Goal: Task Accomplishment & Management: Manage account settings

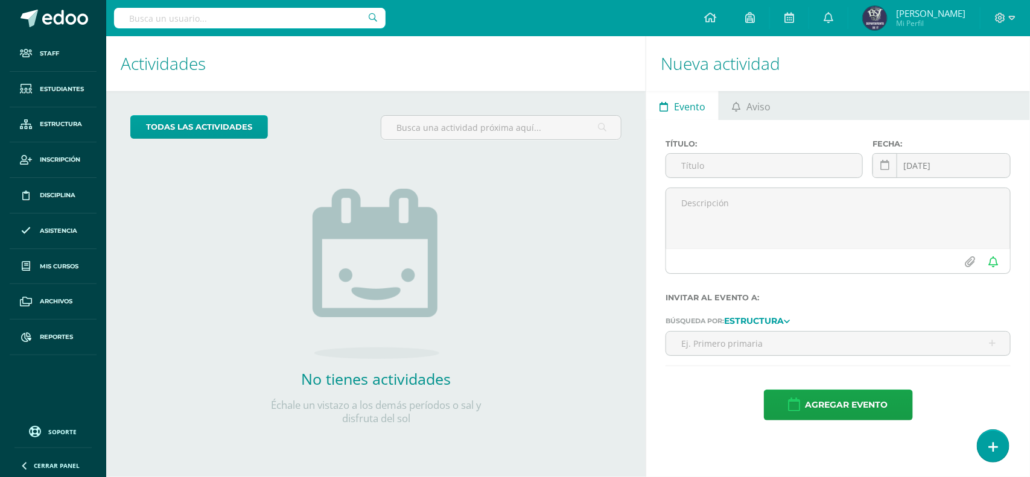
click at [269, 25] on input "text" at bounding box center [250, 18] width 272 height 21
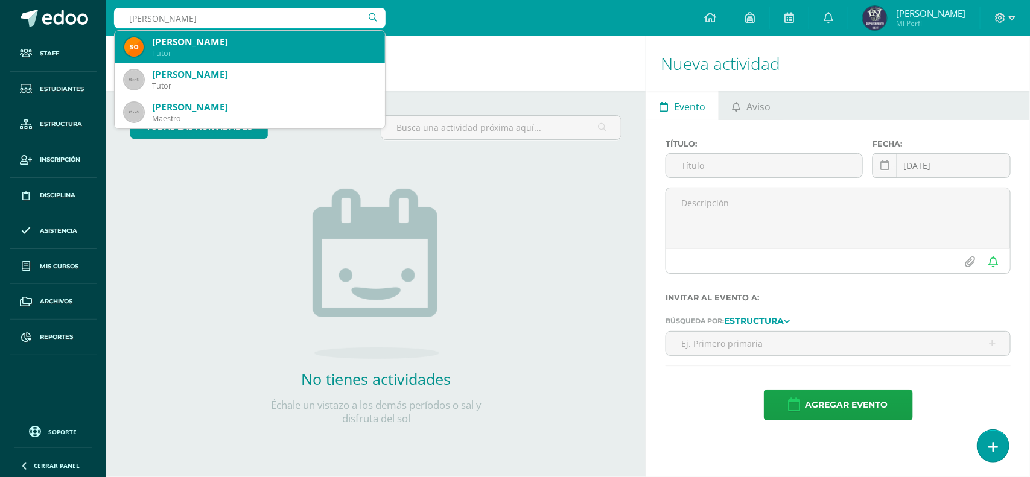
type input "eric rui"
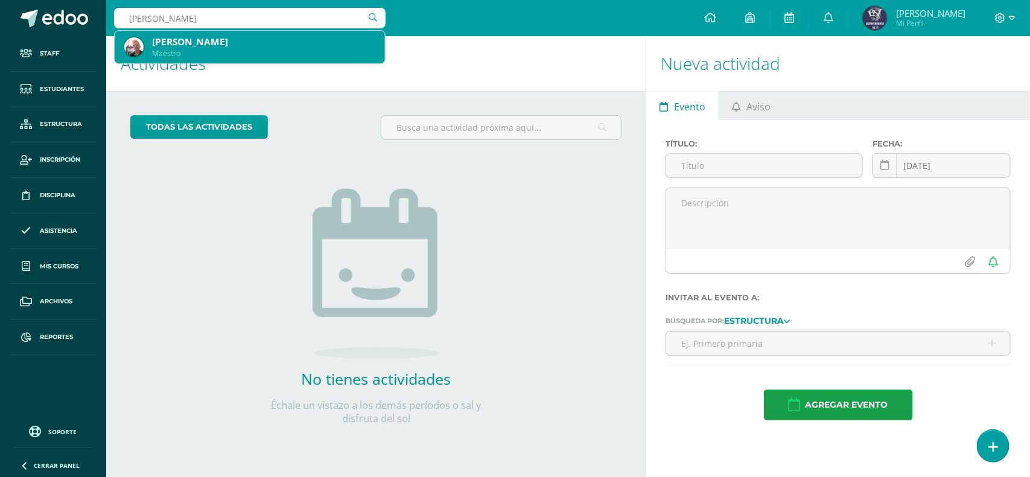
click at [248, 40] on div "Erick Ruiz" at bounding box center [263, 42] width 223 height 13
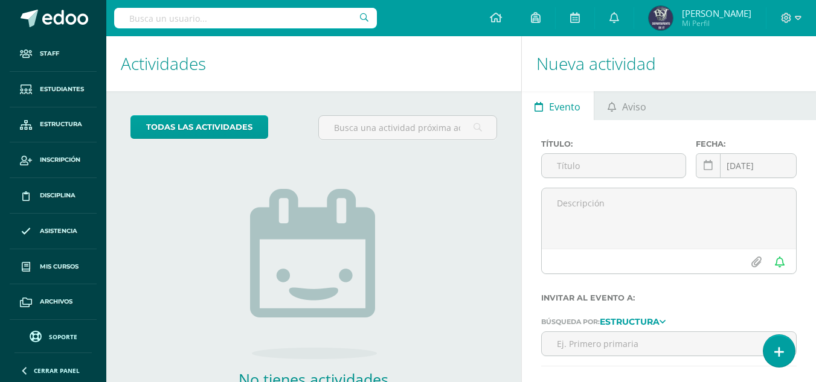
click at [57, 339] on span "Soporte" at bounding box center [63, 337] width 28 height 8
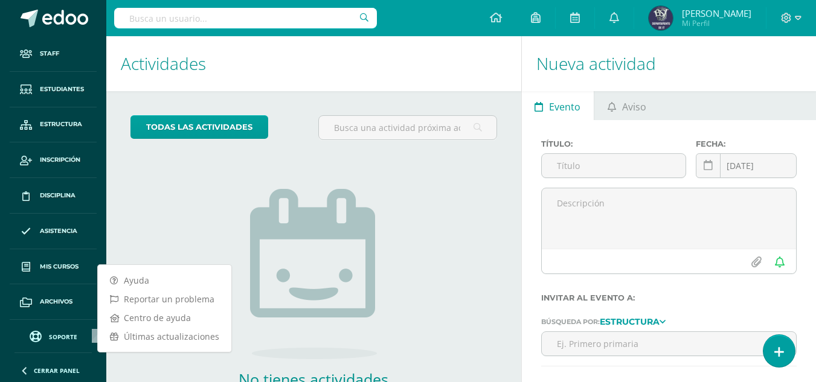
click at [176, 219] on div "todas las Actividades No tienes actividades Échale un vistazo a los demás perío…" at bounding box center [313, 277] width 415 height 373
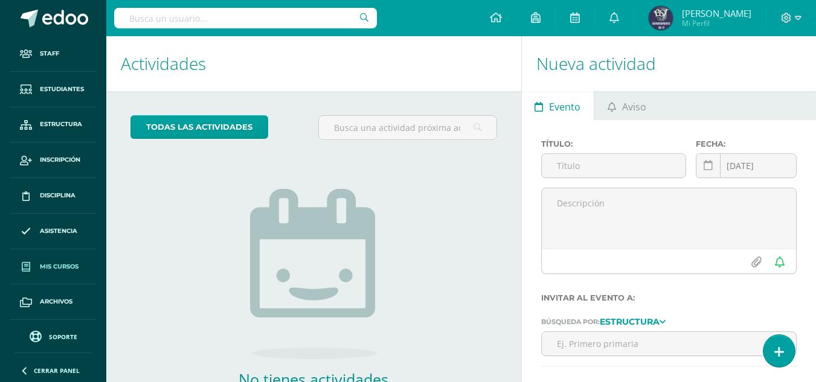
scroll to position [34, 0]
click at [55, 299] on link "Reportes" at bounding box center [53, 304] width 87 height 36
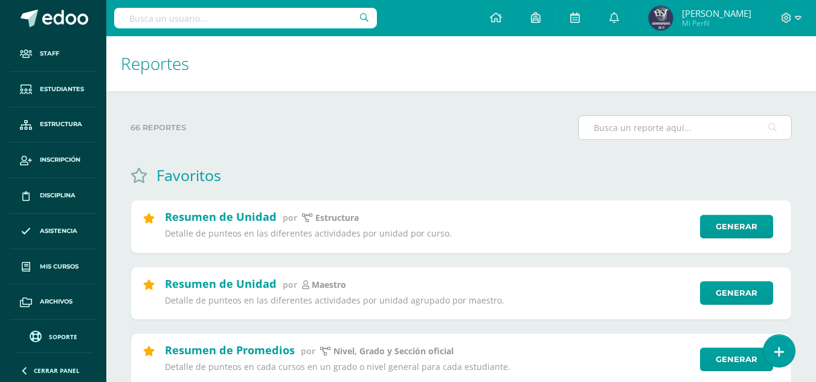
click at [603, 130] on input "text" at bounding box center [684, 128] width 212 height 24
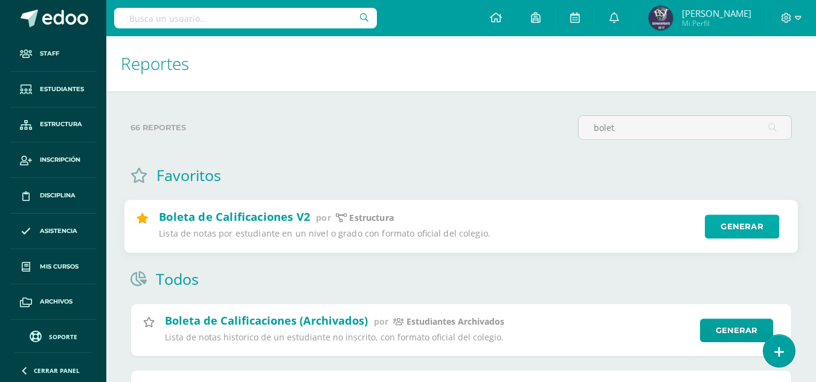
type input "bolet"
click at [710, 228] on link "Generar" at bounding box center [741, 227] width 74 height 24
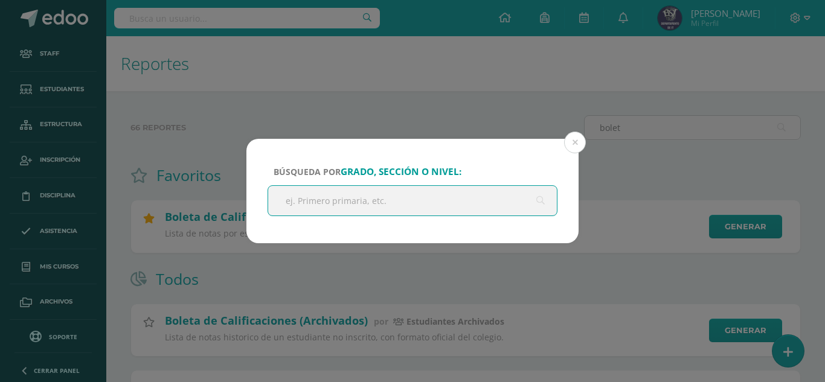
click at [447, 199] on input "text" at bounding box center [412, 201] width 289 height 30
type input "cuarto"
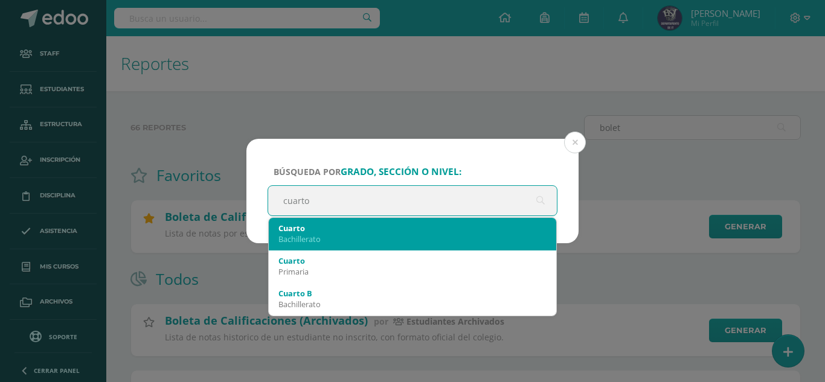
click at [299, 228] on div "Cuarto" at bounding box center [412, 228] width 268 height 11
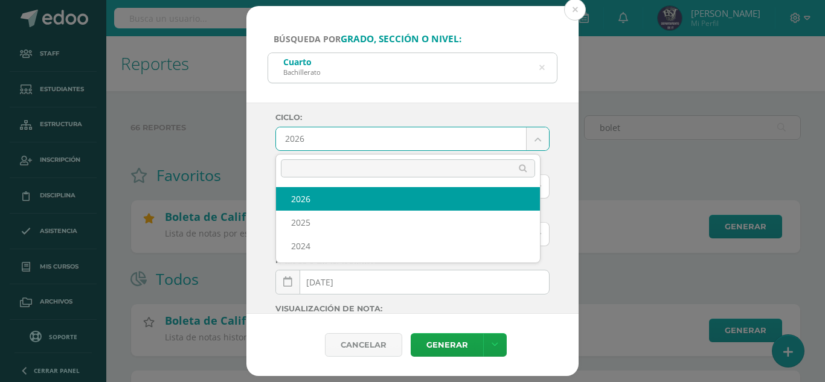
drag, startPoint x: 341, startPoint y: 148, endPoint x: 346, endPoint y: 139, distance: 10.8
click at [341, 148] on body "Búsqueda por grado, sección o nivel: Cuarto Bachillerato cuarto Ciclo: 2026 202…" at bounding box center [412, 297] width 825 height 595
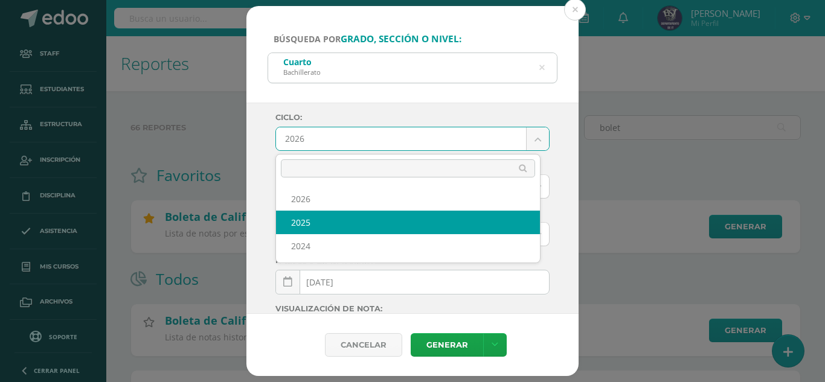
select select "2"
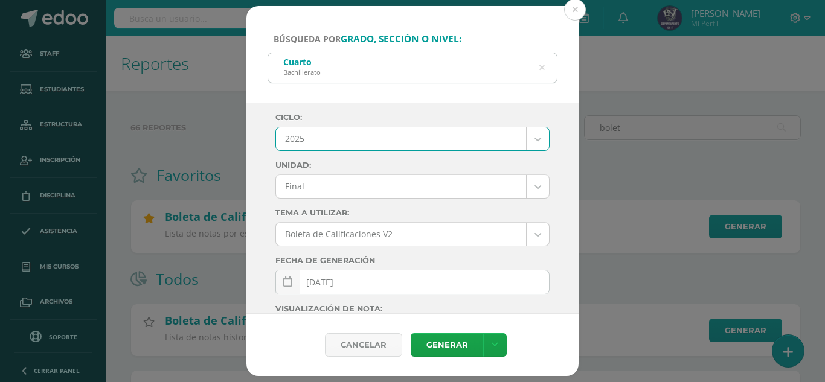
click at [349, 179] on body "Búsqueda por grado, sección o nivel: Cuarto Bachillerato cuarto Ciclo: 2025 202…" at bounding box center [412, 297] width 825 height 595
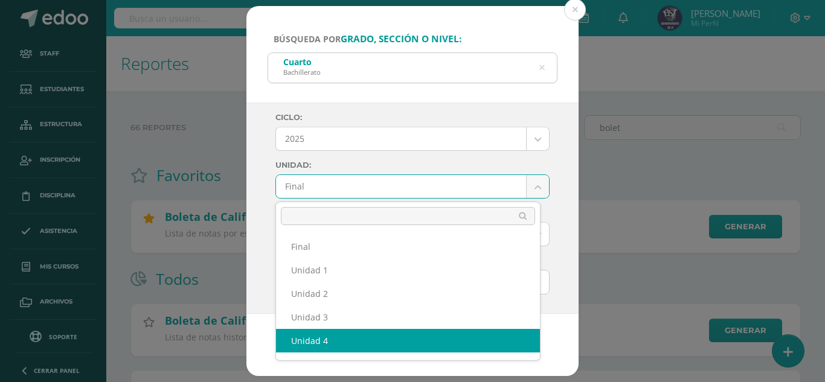
select select "Unidad 4"
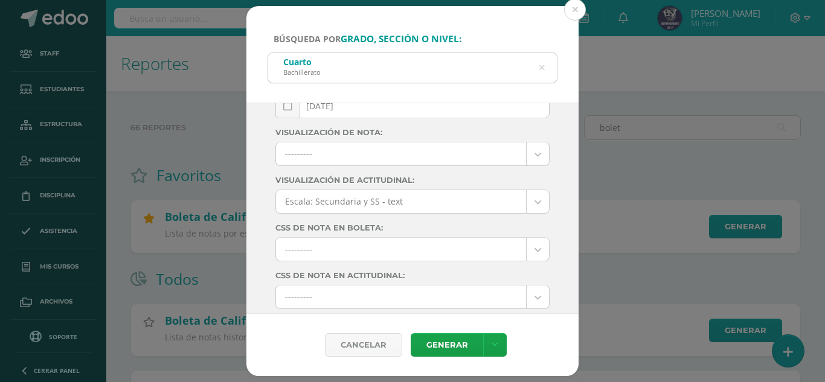
scroll to position [214, 0]
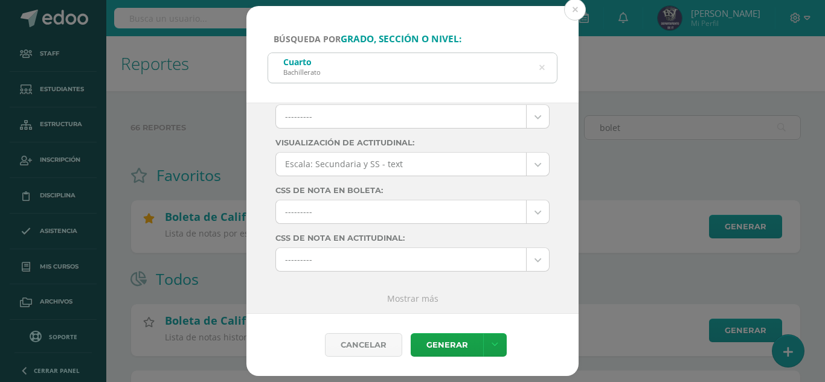
click at [405, 295] on link "Mostrar más" at bounding box center [412, 298] width 51 height 11
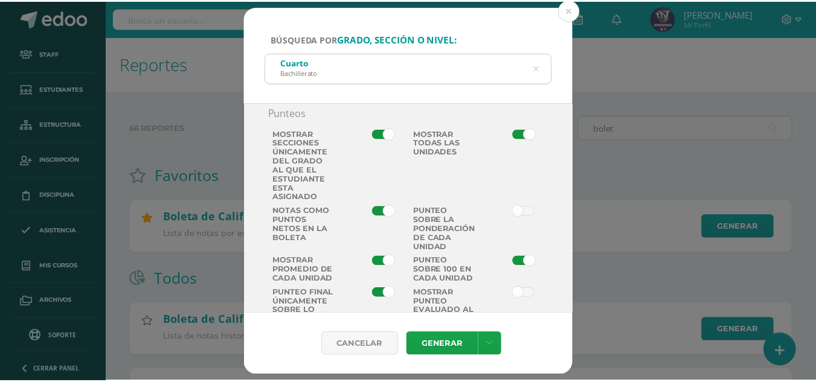
scroll to position [757, 0]
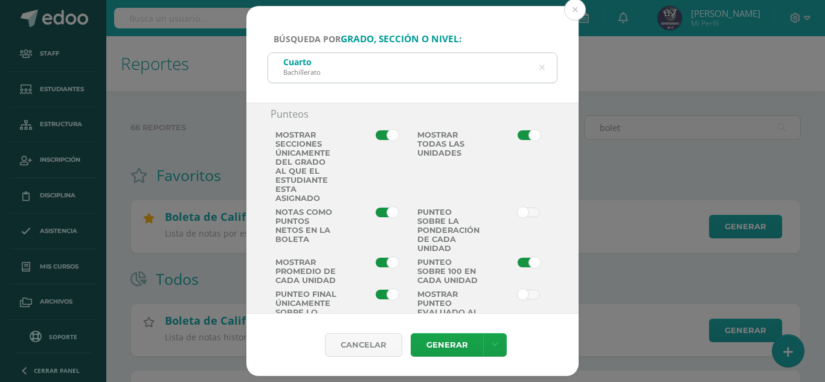
click at [201, 31] on div "Búsqueda por grado, sección o nivel: Cuarto Bachillerato cuarto Ciclo: 2025 202…" at bounding box center [412, 191] width 815 height 371
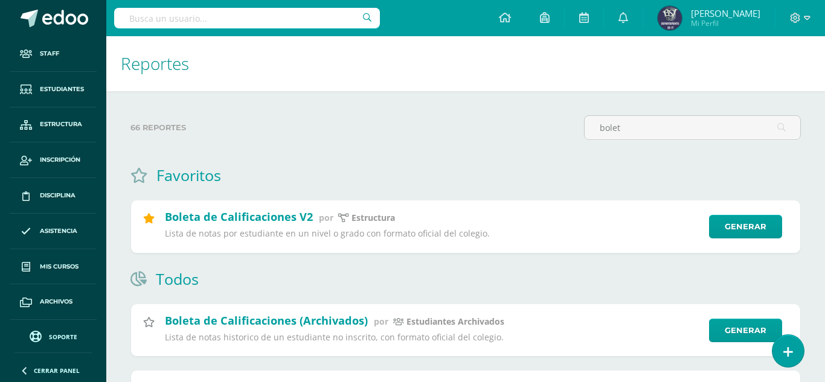
click at [214, 19] on div "Búsqueda por grado, sección o nivel: Cuarto Bachillerato cuarto Ciclo: 2025 202…" at bounding box center [412, 191] width 815 height 371
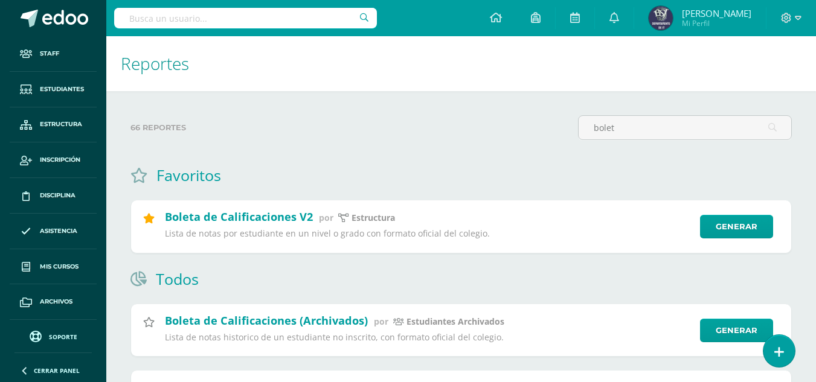
click at [214, 19] on input "text" at bounding box center [245, 18] width 263 height 21
type input "melisa"
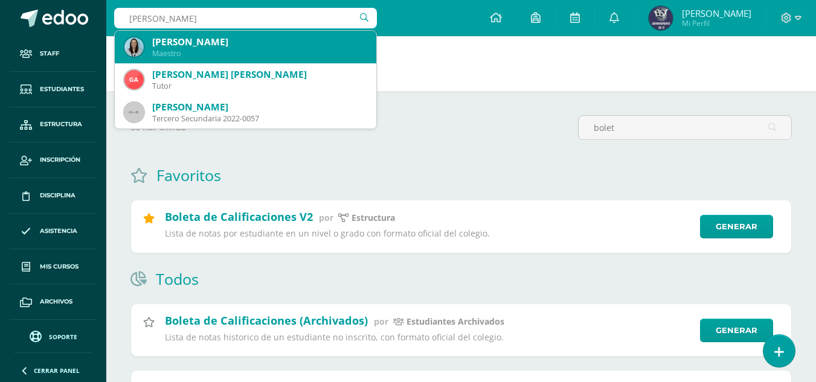
click at [168, 52] on div "Maestro" at bounding box center [259, 53] width 214 height 10
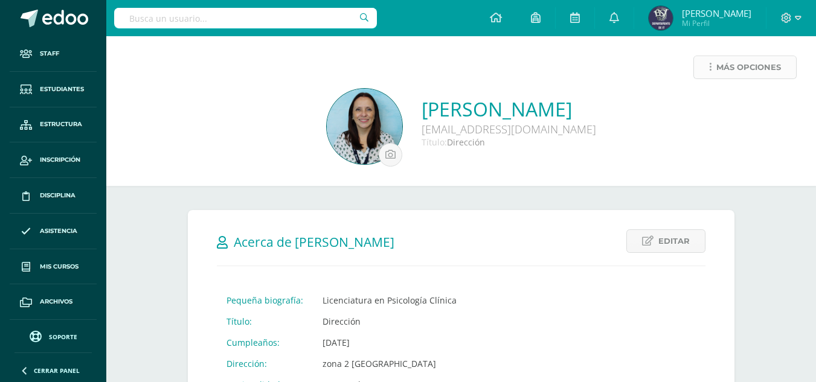
click at [707, 68] on link "Más opciones" at bounding box center [744, 68] width 103 height 24
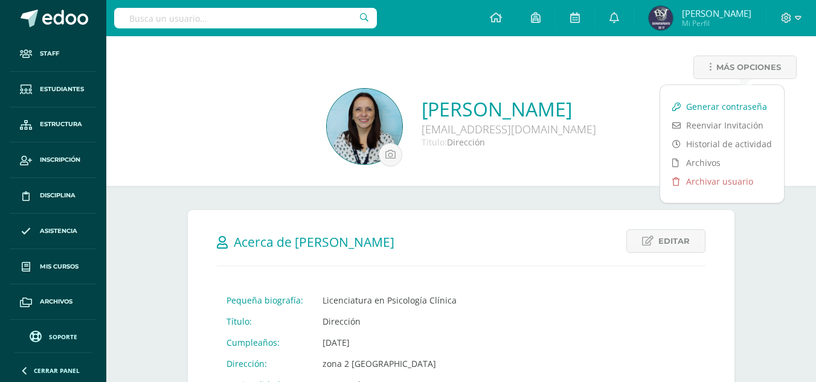
click at [743, 106] on link "Generar contraseña" at bounding box center [722, 106] width 124 height 19
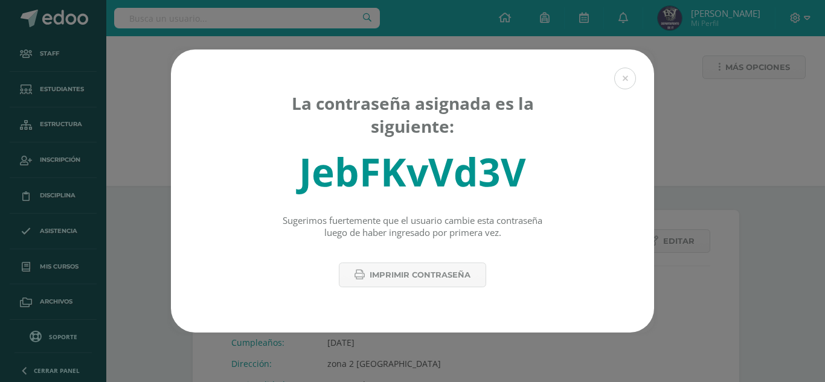
click at [435, 165] on div "JebFKvVd3V" at bounding box center [412, 171] width 227 height 53
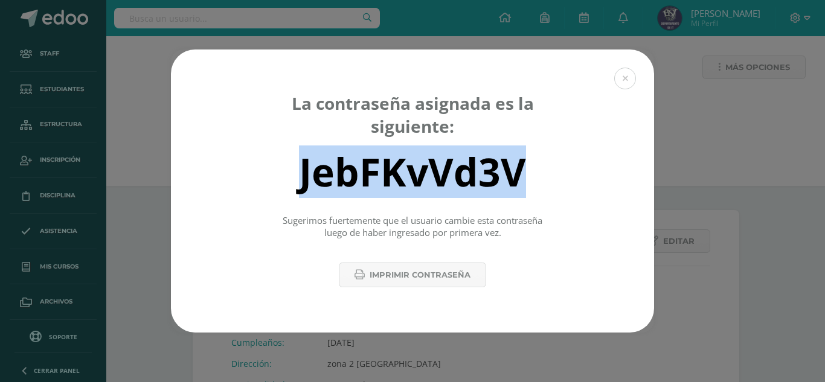
click at [435, 165] on div "JebFKvVd3V" at bounding box center [412, 171] width 227 height 53
copy div "JebFKvVd3V"
click at [628, 86] on button at bounding box center [625, 79] width 22 height 22
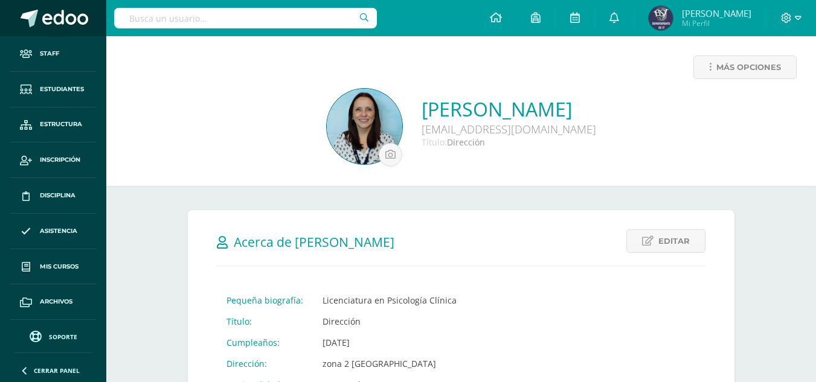
click at [55, 17] on span at bounding box center [65, 19] width 46 height 18
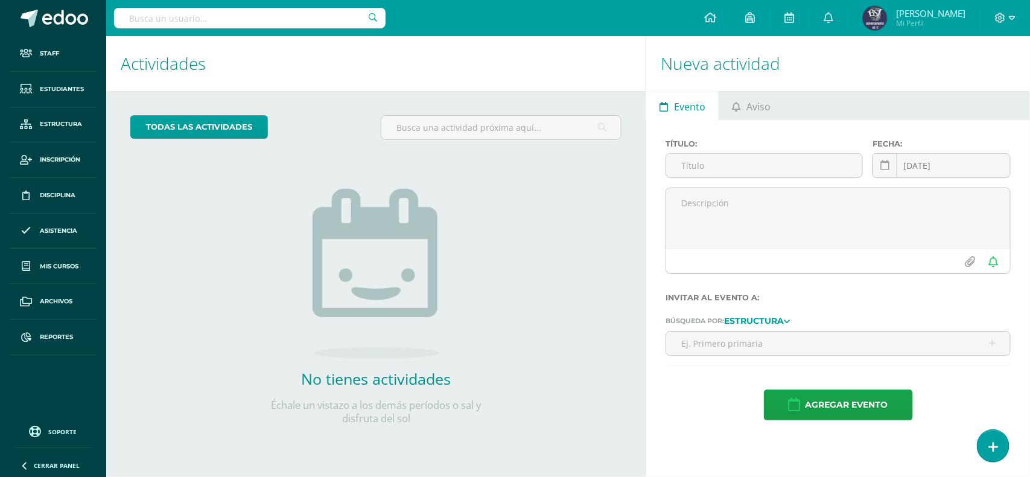
click at [251, 19] on input "text" at bounding box center [250, 18] width 272 height 21
type input "algebra"
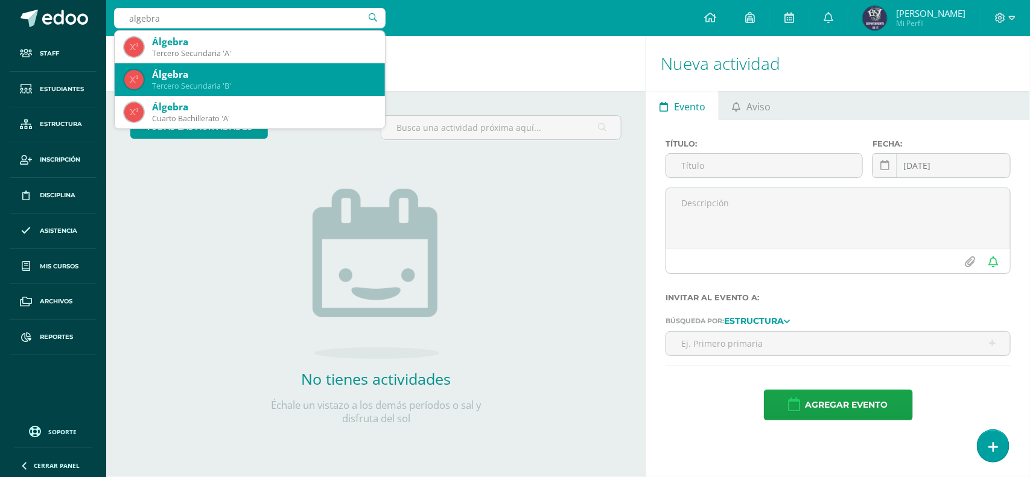
click at [249, 80] on div "Álgebra" at bounding box center [263, 74] width 223 height 13
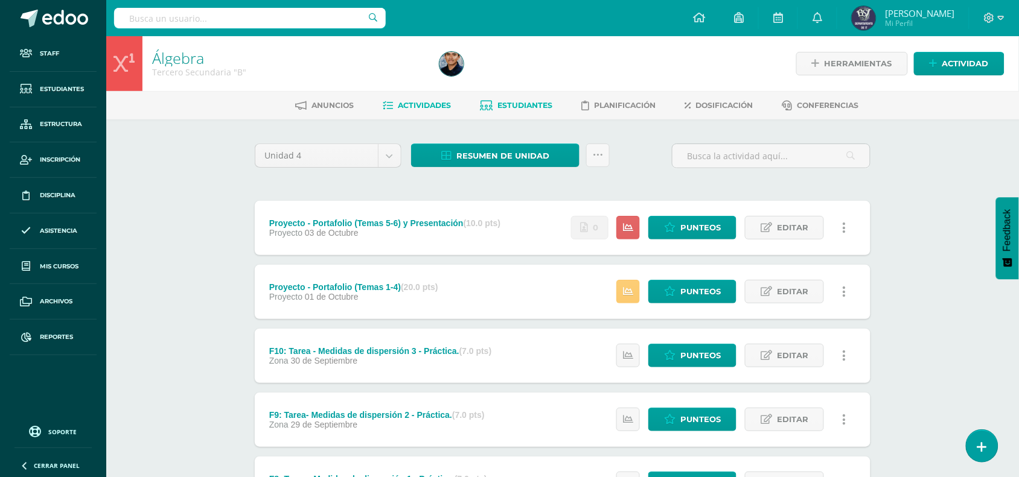
click at [514, 109] on link "Estudiantes" at bounding box center [517, 105] width 72 height 19
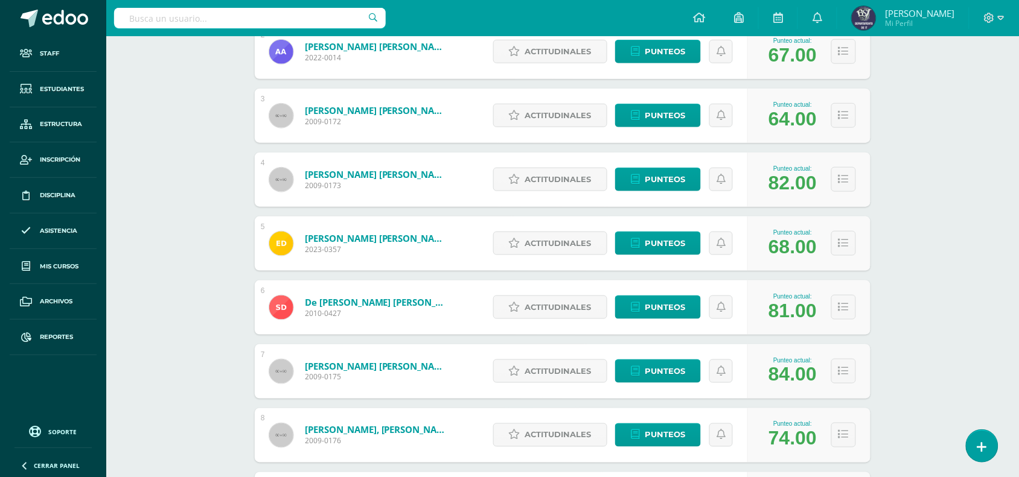
scroll to position [490, 0]
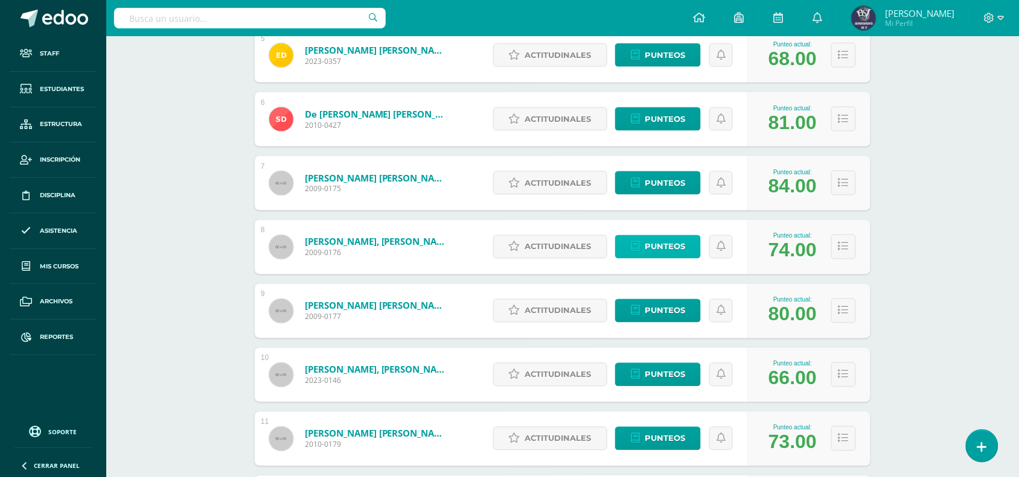
click at [657, 251] on span "Punteos" at bounding box center [665, 247] width 40 height 22
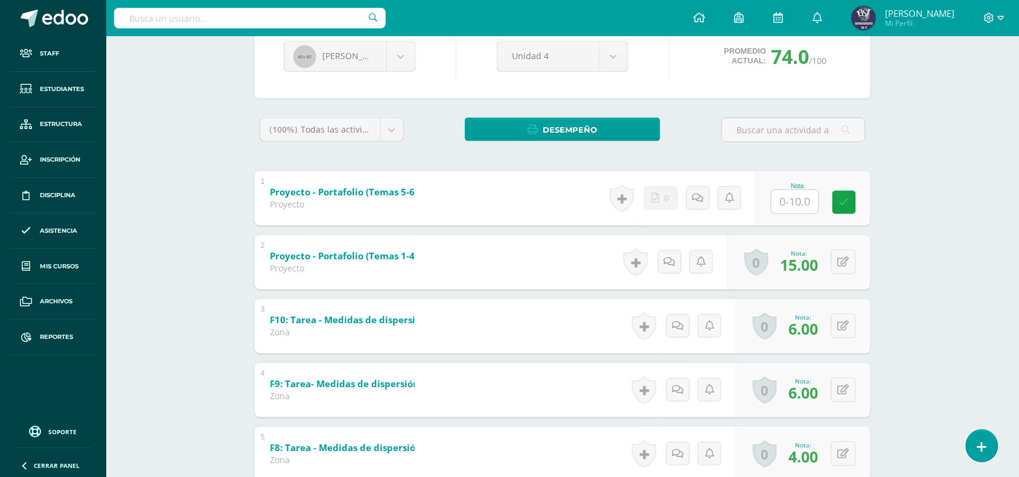
scroll to position [151, 0]
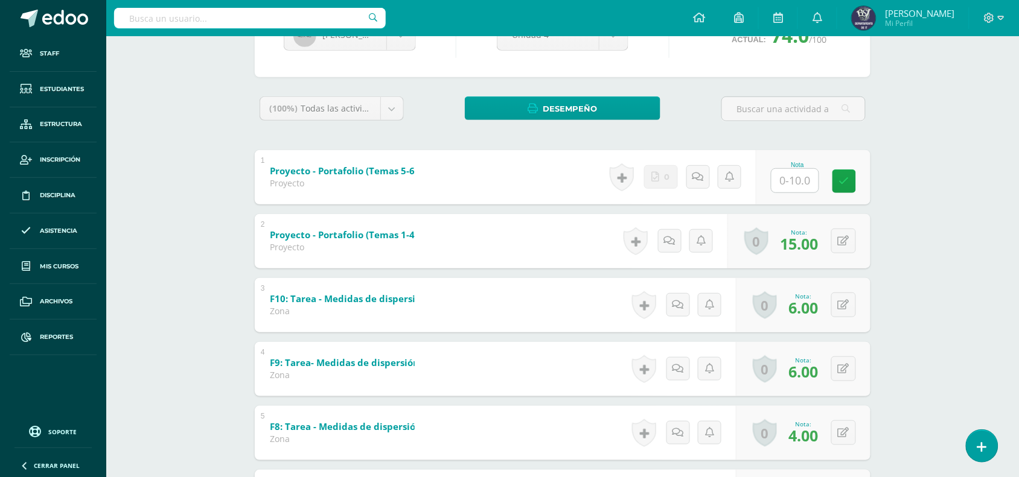
click at [399, 236] on b "Proyecto - Portafolio (Temas 1-4)" at bounding box center [344, 235] width 148 height 12
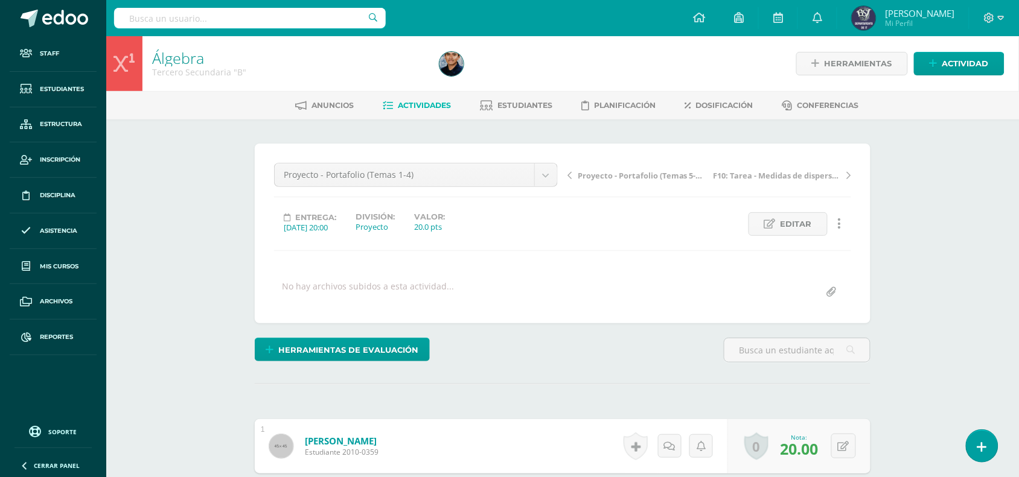
click at [845, 222] on link at bounding box center [840, 224] width 24 height 24
click at [852, 263] on link "Historial de actividad" at bounding box center [817, 263] width 124 height 19
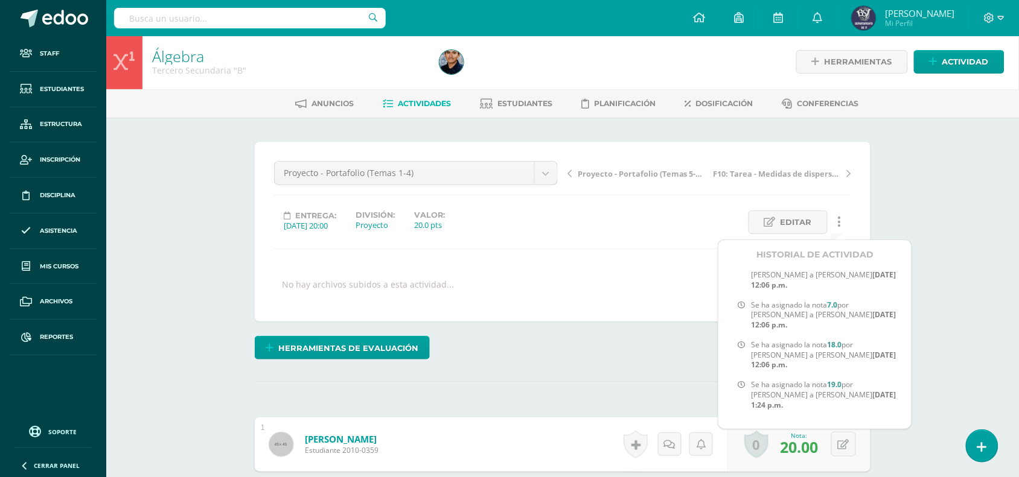
scroll to position [267, 0]
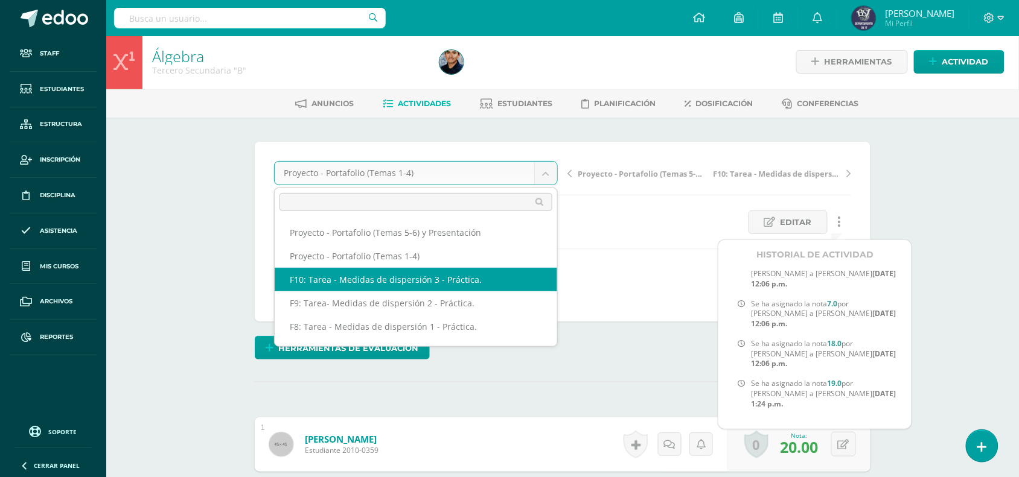
select select "/dashboard/teacher/grade-activity/50860/"
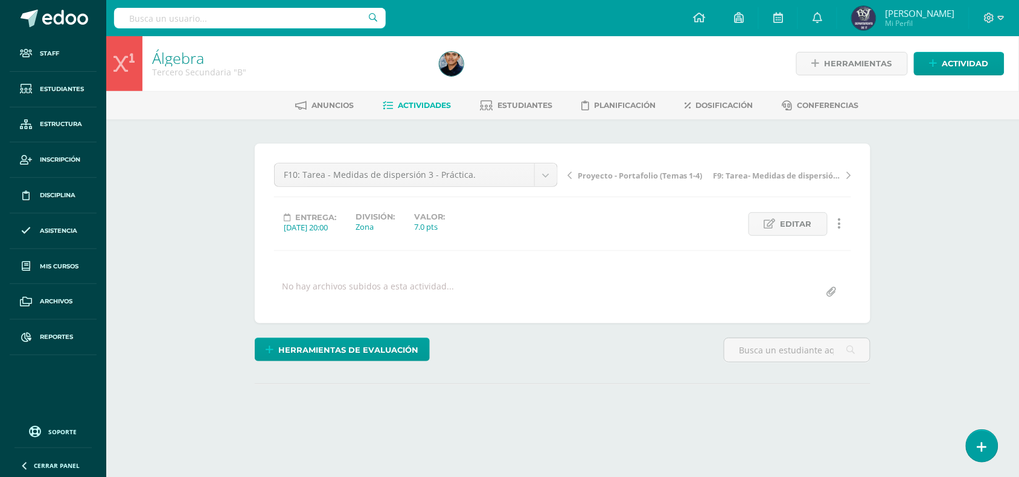
click at [845, 219] on link at bounding box center [840, 224] width 24 height 24
click at [854, 263] on div "F10: Tarea - Medidas de dispersión 3 - Práctica. Proyecto - Portafolio (Temas 5…" at bounding box center [563, 234] width 616 height 180
click at [836, 222] on link at bounding box center [840, 224] width 24 height 24
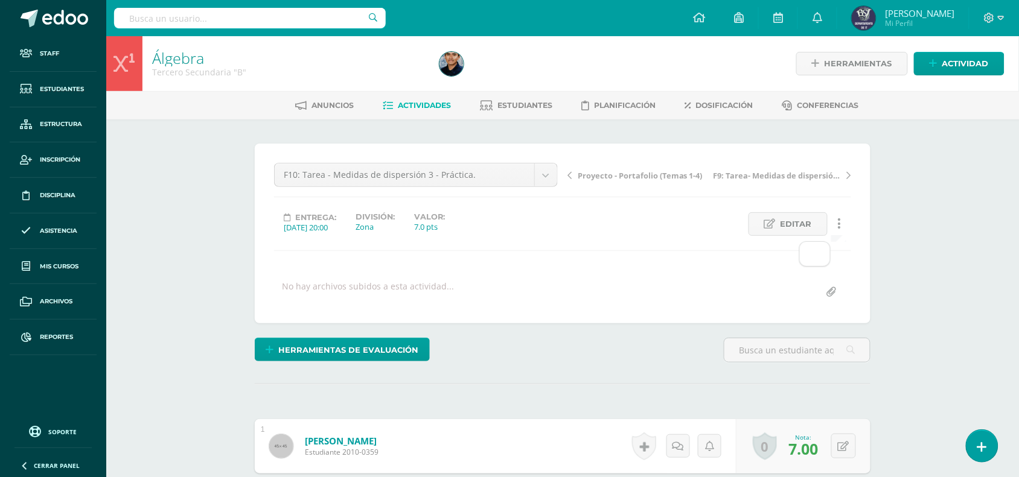
scroll to position [1, 0]
click at [838, 225] on icon at bounding box center [840, 223] width 4 height 13
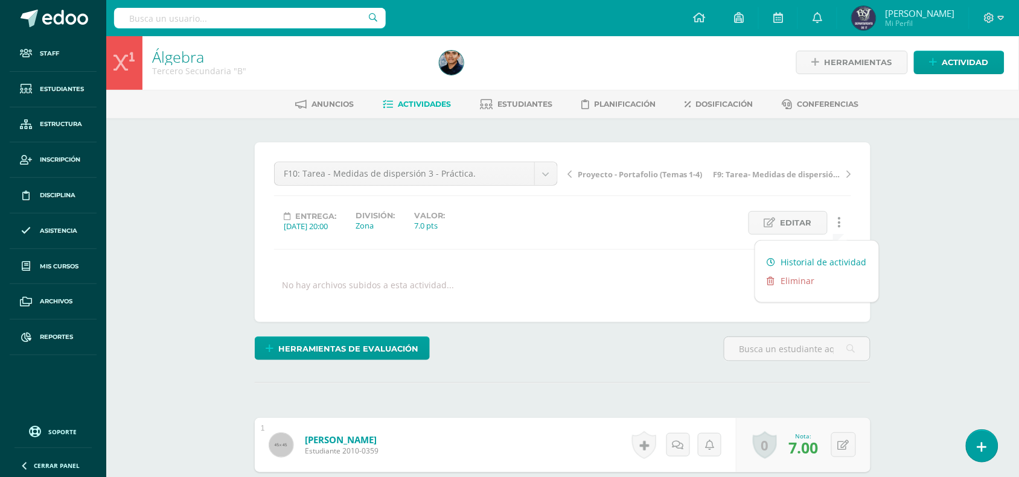
click at [846, 257] on link "Historial de actividad" at bounding box center [817, 262] width 124 height 19
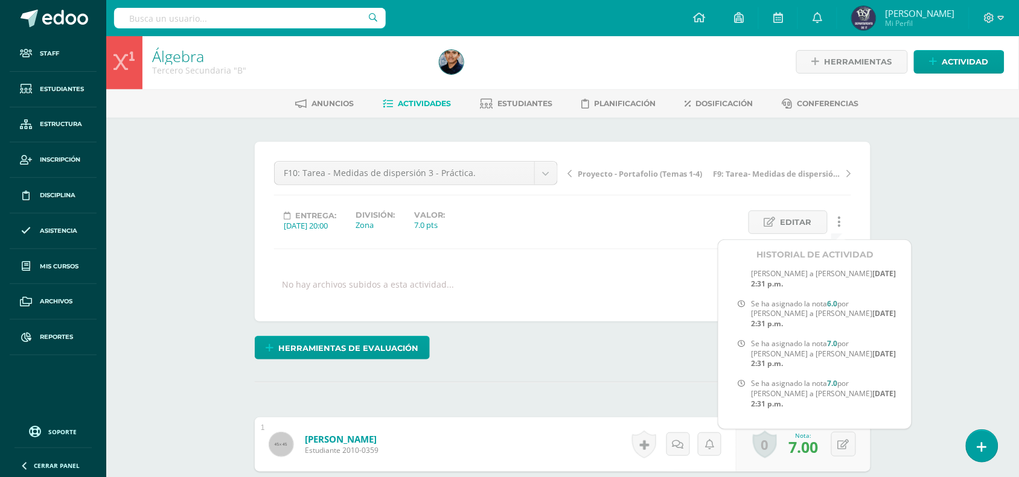
scroll to position [3, 0]
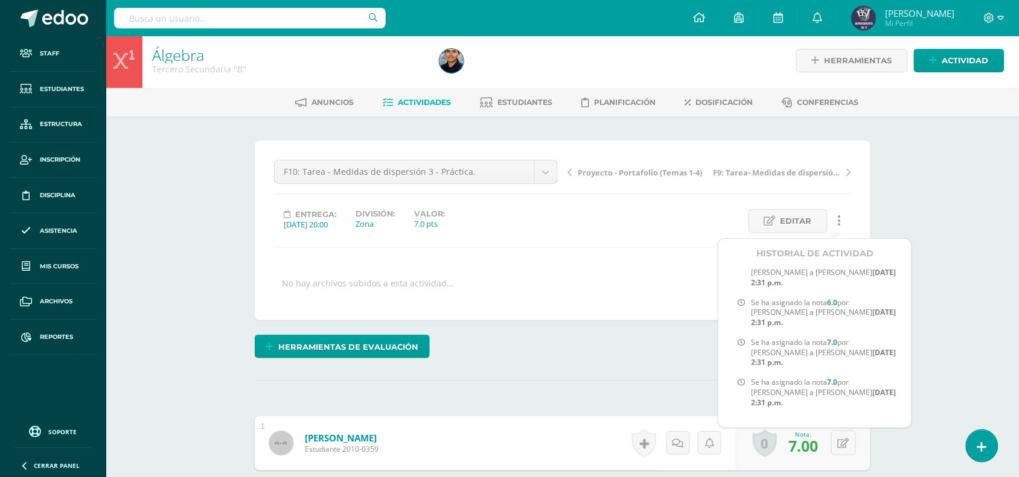
click at [222, 69] on div "Tercero Secundaria "B"" at bounding box center [288, 68] width 273 height 11
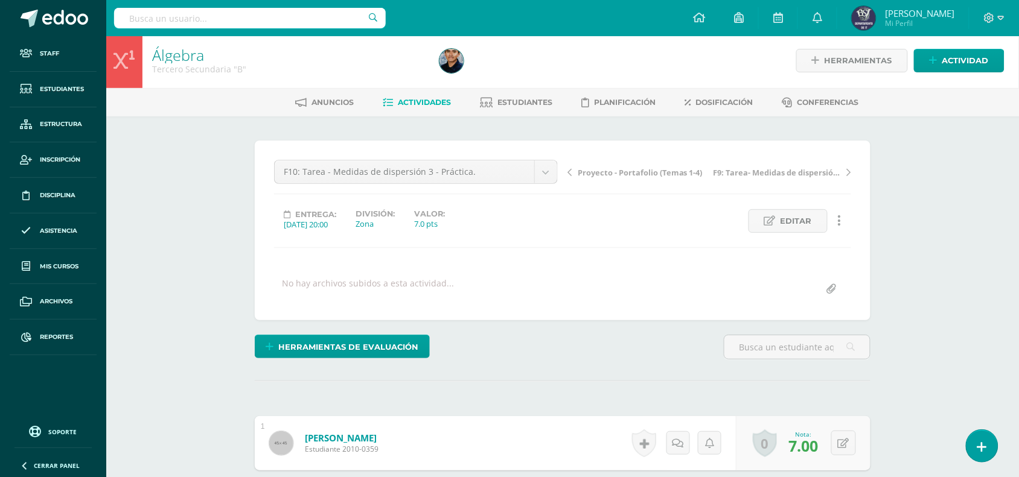
click at [252, 24] on input "text" at bounding box center [250, 18] width 272 height 21
type input "tercer"
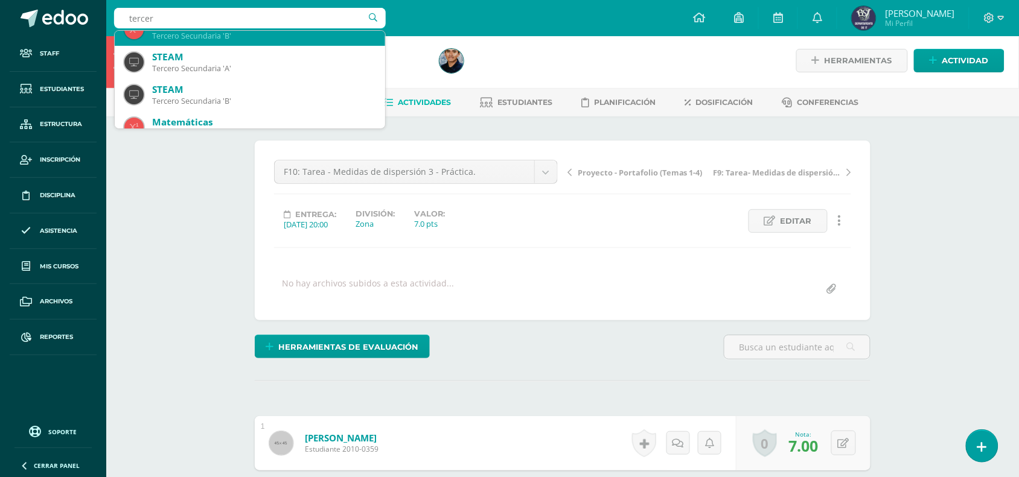
scroll to position [75, 0]
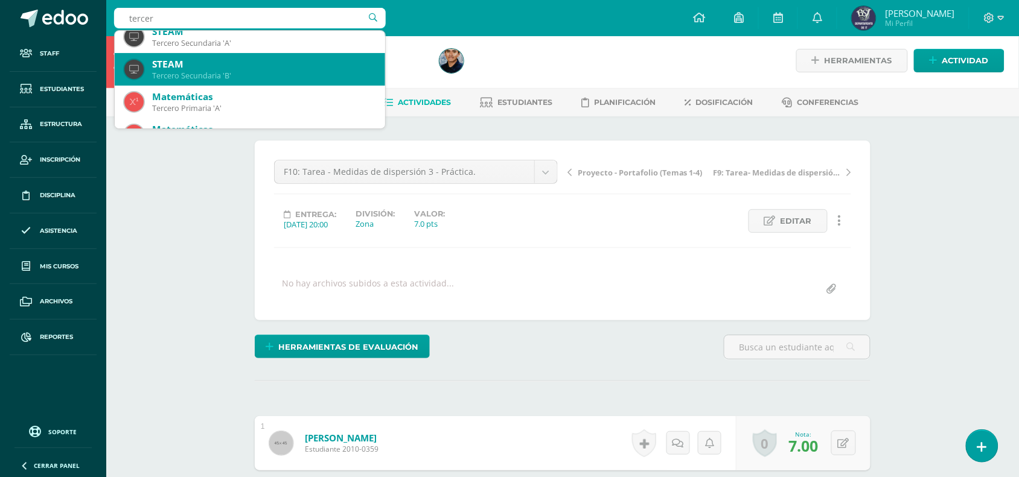
click at [229, 75] on div "Tercero Secundaria 'B'" at bounding box center [263, 76] width 223 height 10
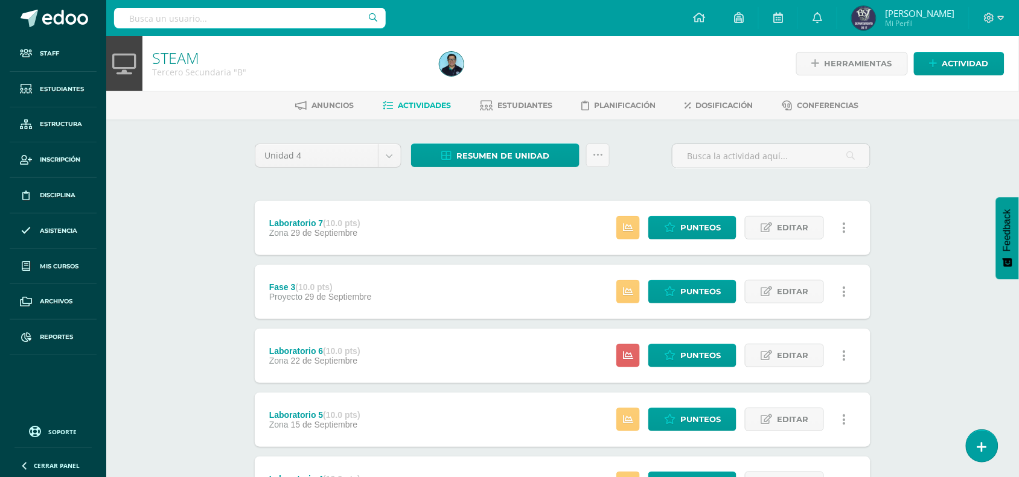
click at [288, 221] on div "Laboratorio 7 (10.0 pts)" at bounding box center [314, 224] width 91 height 10
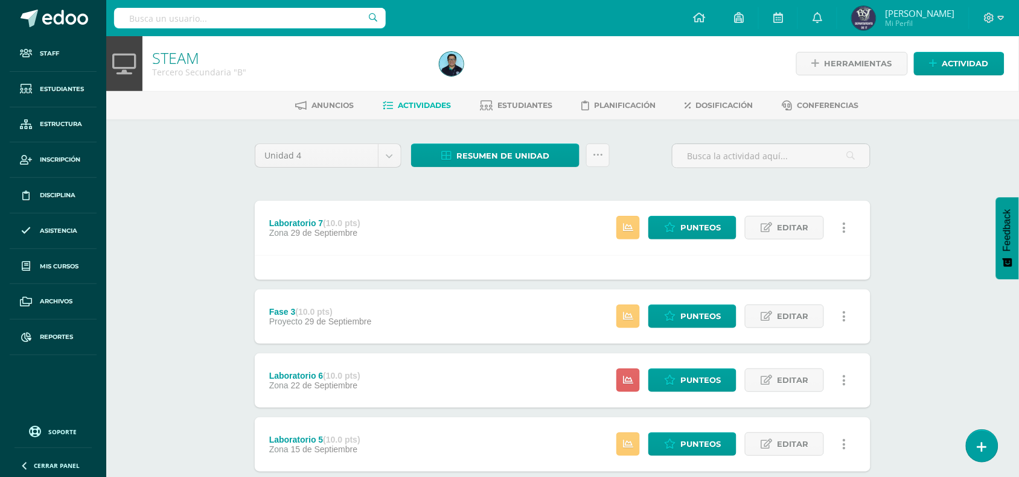
click at [849, 227] on link at bounding box center [844, 228] width 24 height 24
click at [844, 269] on link "Historial de actividad" at bounding box center [822, 267] width 124 height 19
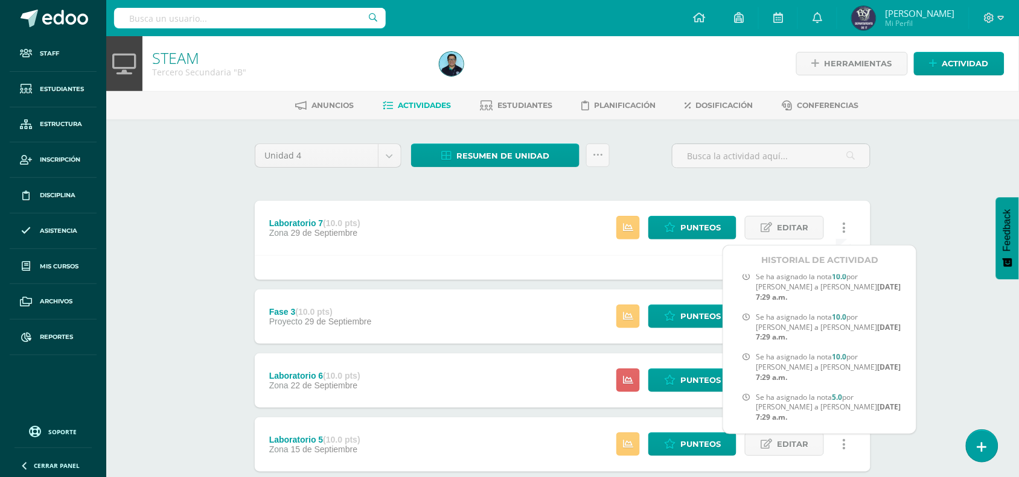
scroll to position [151, 0]
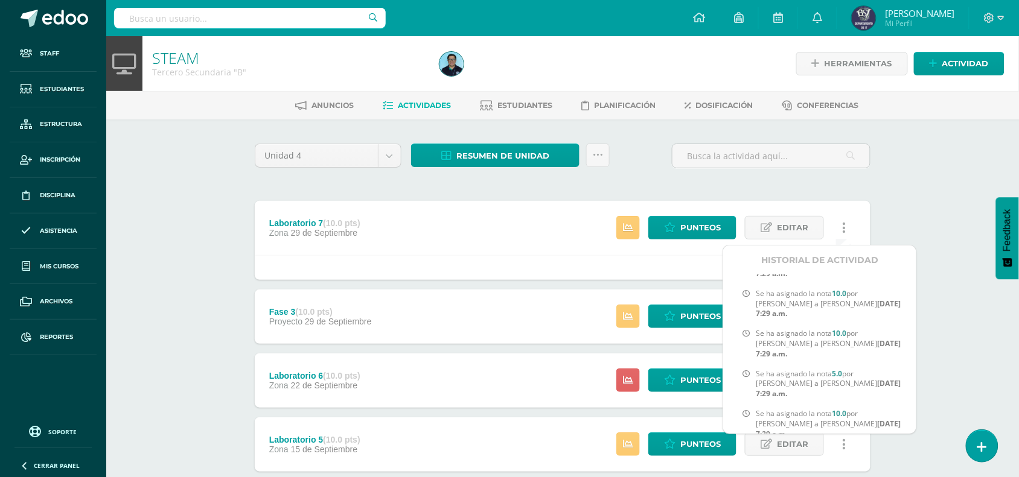
click at [205, 19] on input "text" at bounding box center [250, 18] width 272 height 21
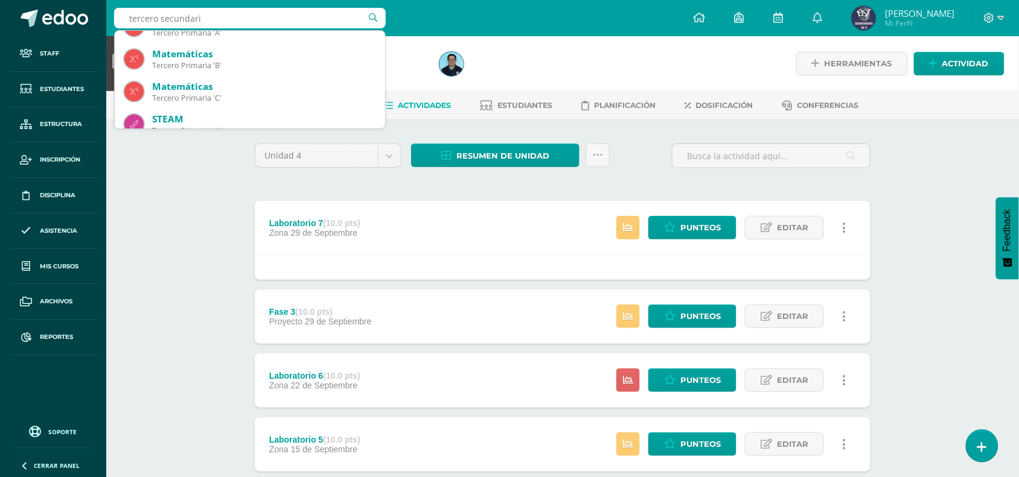
type input "tercero secundaria"
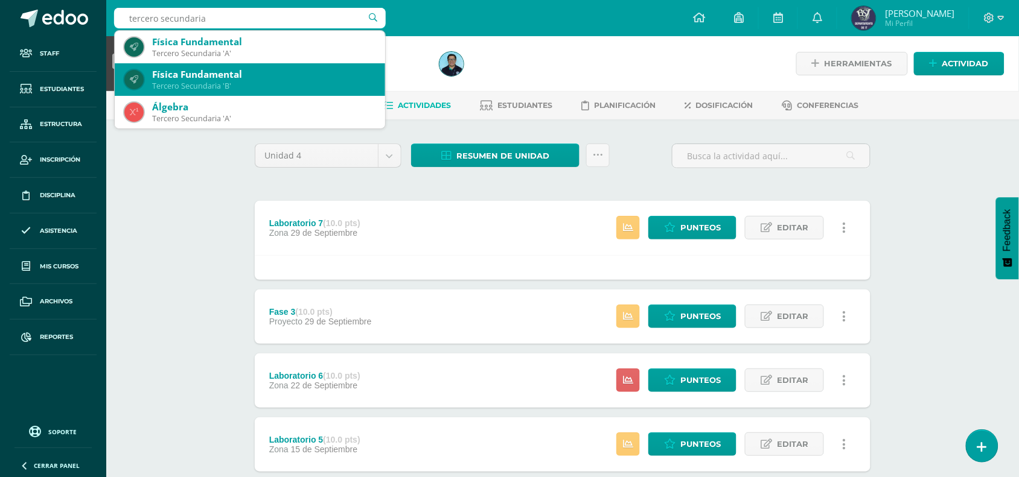
click at [257, 76] on div "Física Fundamental" at bounding box center [263, 74] width 223 height 13
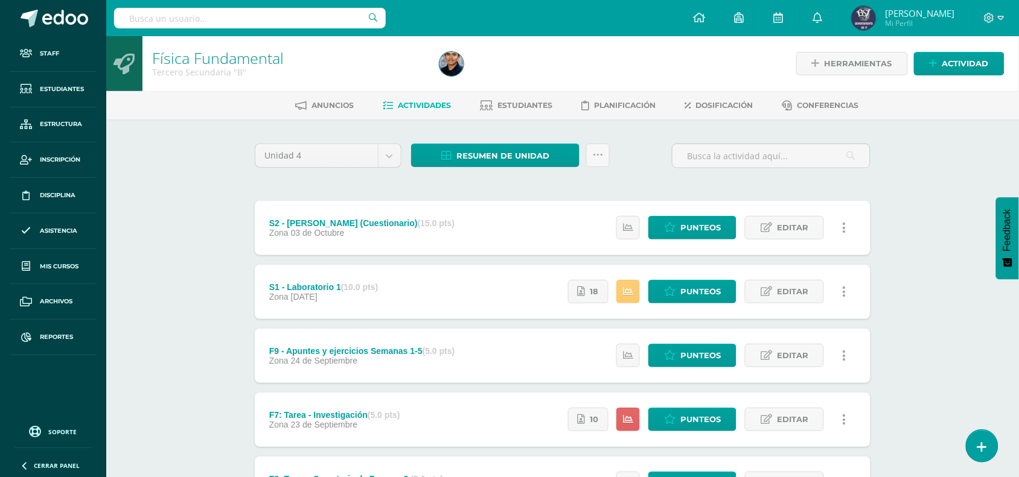
click at [348, 219] on div "S2 - [PERSON_NAME] (Cuestionario) (15.0 pts)" at bounding box center [361, 224] width 185 height 10
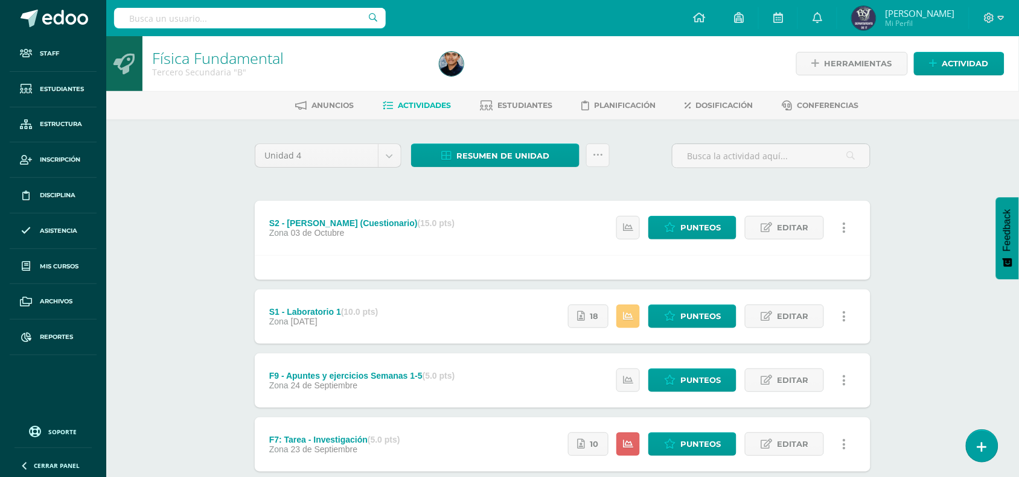
click at [846, 224] on link at bounding box center [844, 228] width 24 height 24
click at [861, 269] on link "Historial de actividad" at bounding box center [822, 267] width 124 height 19
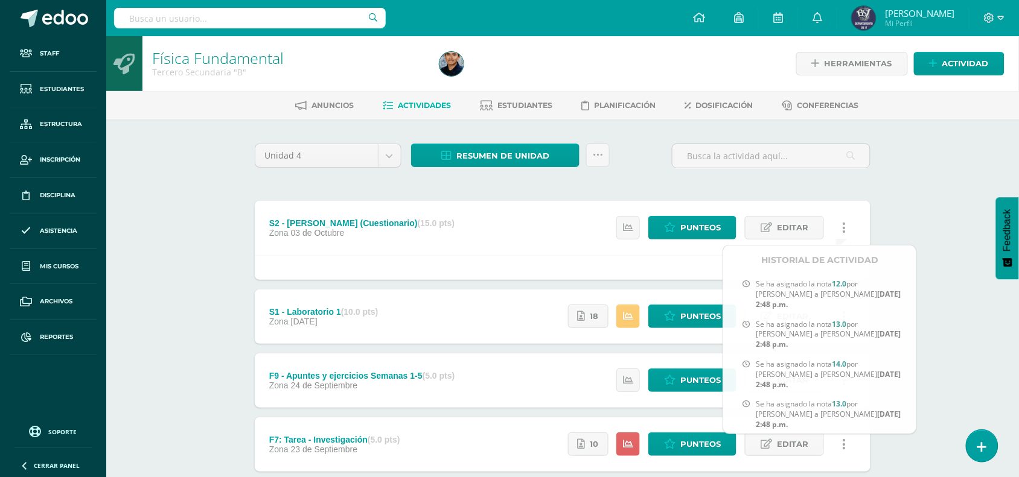
click at [916, 212] on div "Física Fundamental Tercero Secundaria "B" Herramientas Detalle de asistencias A…" at bounding box center [562, 484] width 913 height 896
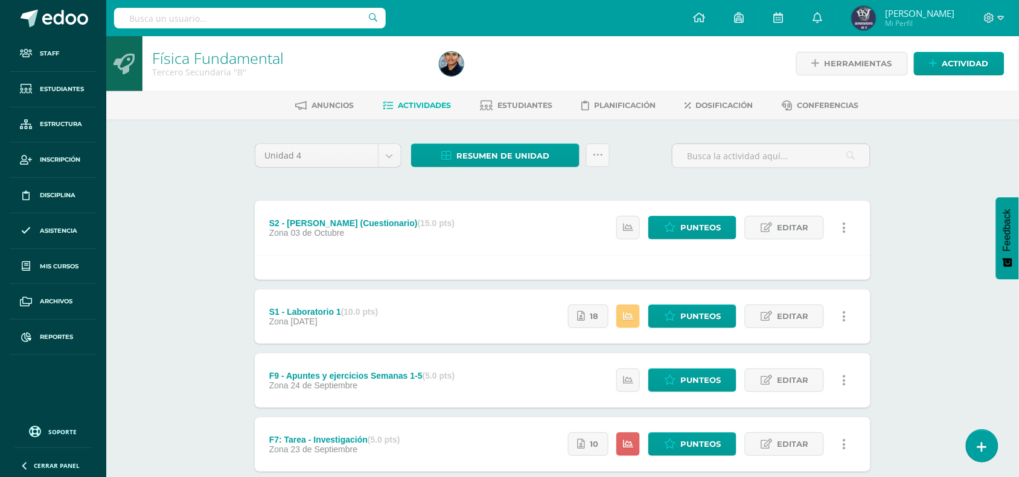
click at [843, 313] on icon at bounding box center [845, 316] width 4 height 13
click at [858, 351] on link "Historial de actividad" at bounding box center [822, 355] width 124 height 19
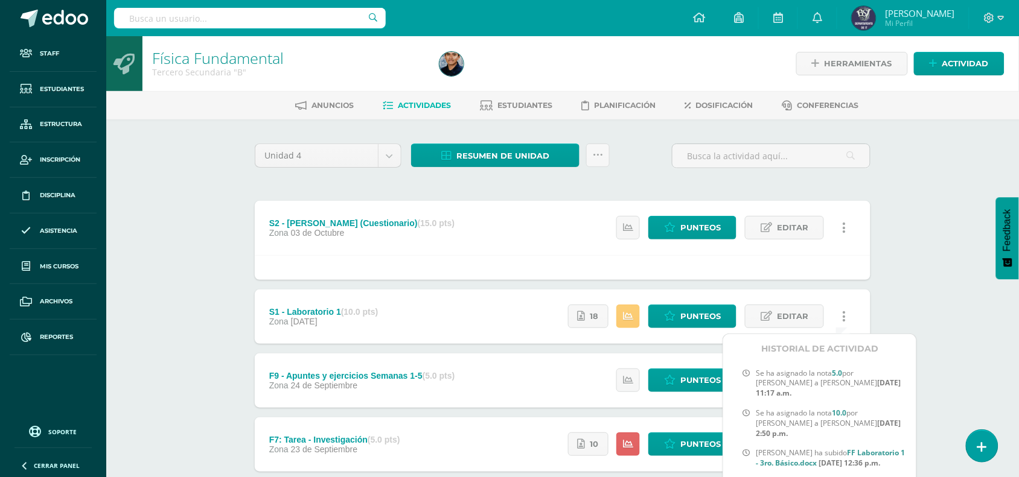
click at [913, 269] on div "Física Fundamental Tercero Secundaria "B" Herramientas Detalle de asistencias A…" at bounding box center [562, 484] width 913 height 896
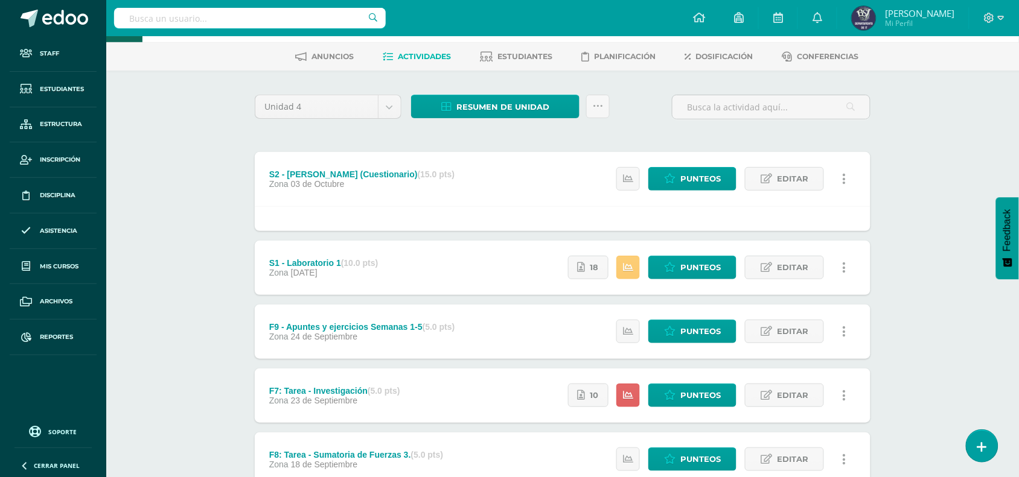
scroll to position [75, 0]
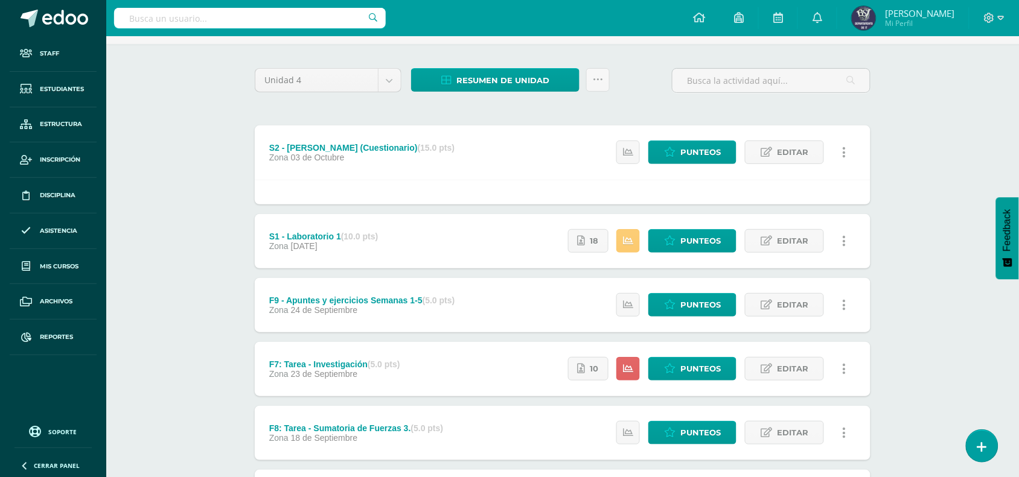
click at [845, 306] on icon at bounding box center [845, 305] width 4 height 13
click at [855, 339] on link "Historial de actividad" at bounding box center [822, 344] width 124 height 19
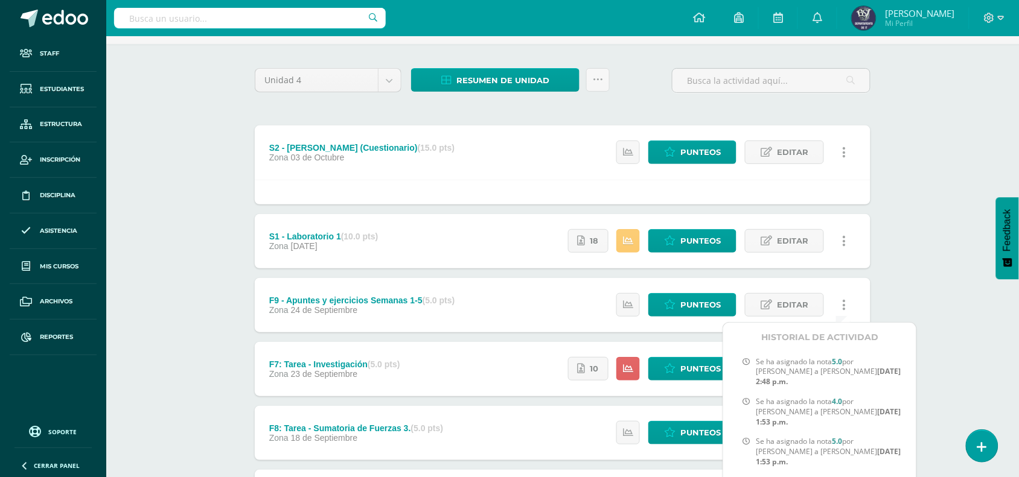
click at [901, 279] on div "Física Fundamental Tercero Secundaria "B" Herramientas Detalle de asistencias A…" at bounding box center [562, 443] width 913 height 964
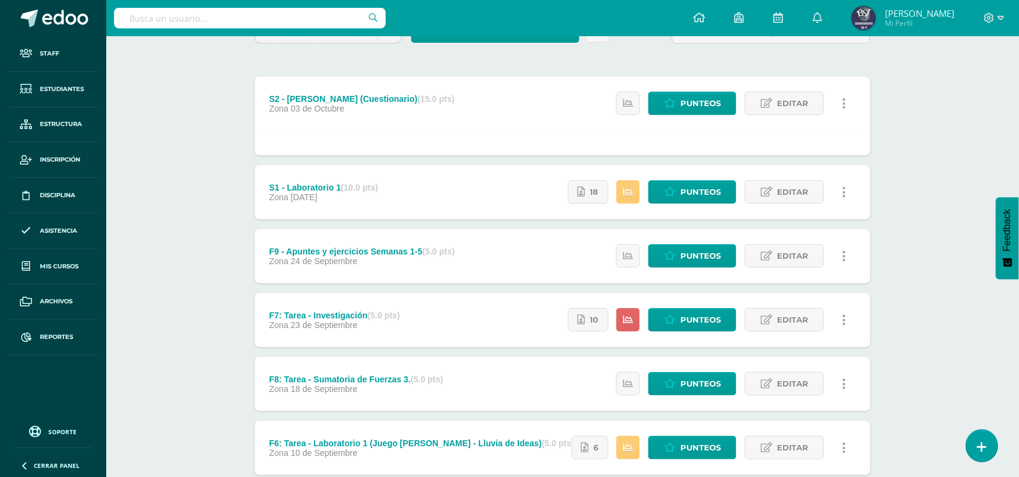
scroll to position [151, 0]
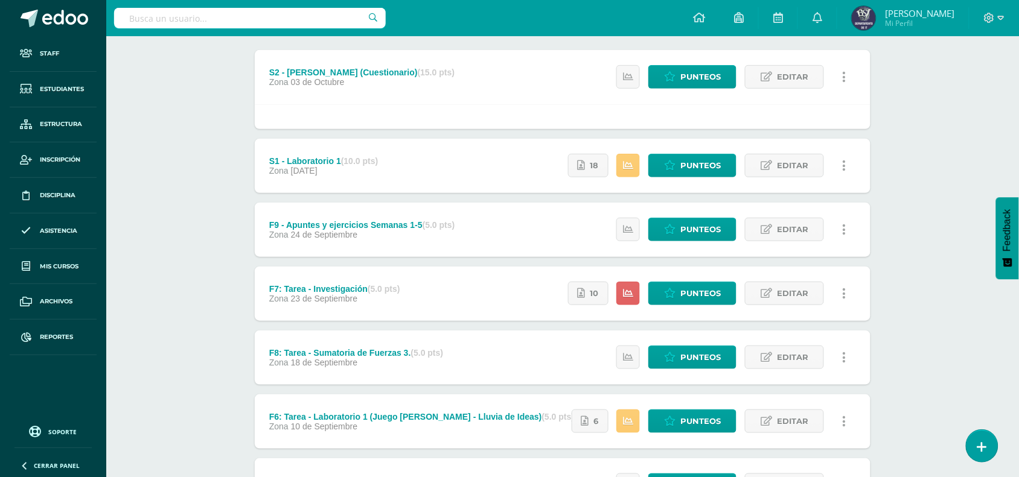
click at [843, 293] on icon at bounding box center [845, 293] width 4 height 13
click at [852, 330] on link "Historial de actividad" at bounding box center [822, 333] width 124 height 19
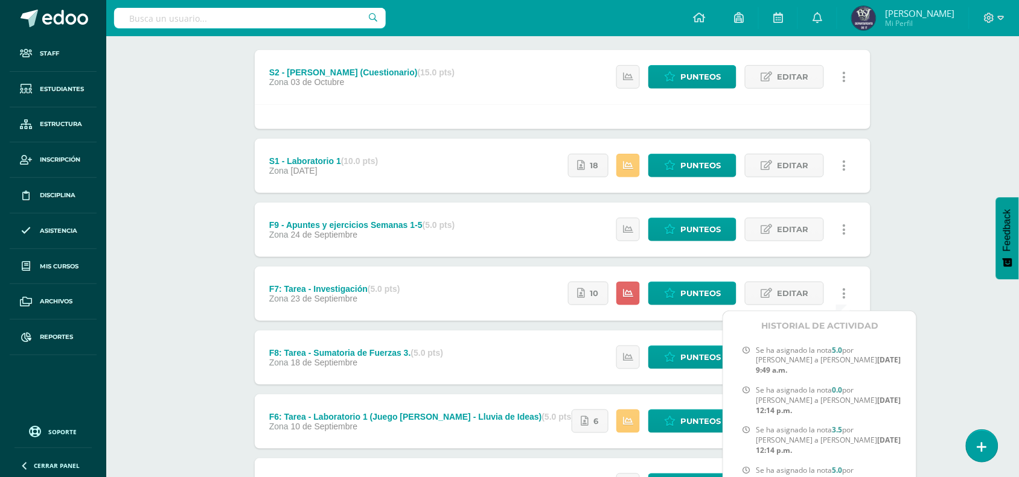
click at [912, 270] on div "Física Fundamental Tercero Secundaria "B" Herramientas Detalle de asistencias A…" at bounding box center [562, 367] width 913 height 964
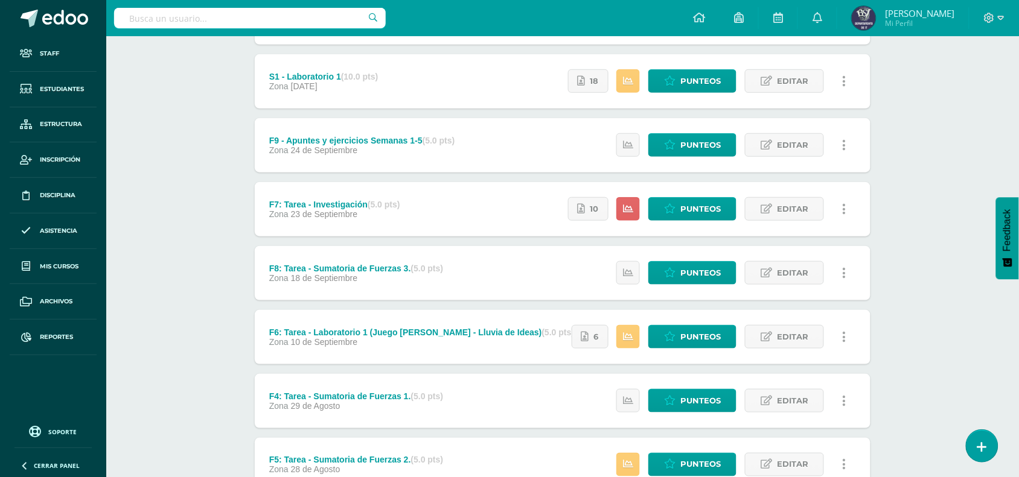
scroll to position [302, 0]
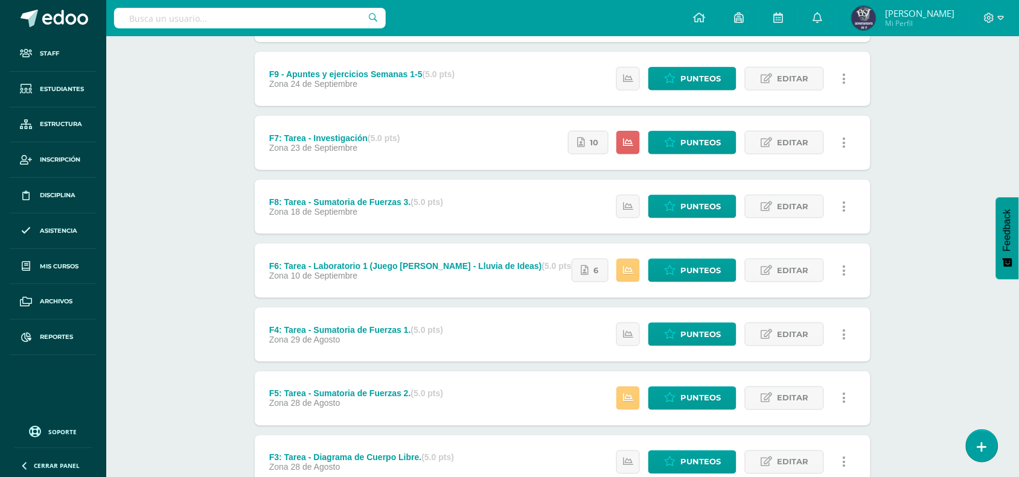
click at [841, 203] on link at bounding box center [844, 207] width 24 height 24
click at [850, 237] on link "Historial de actividad" at bounding box center [822, 246] width 124 height 19
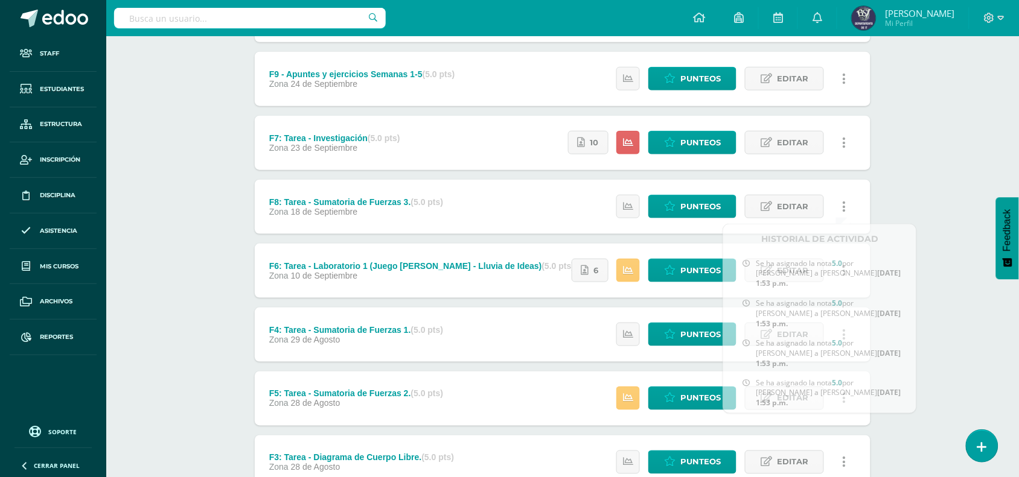
click at [915, 193] on div "Física Fundamental Tercero Secundaria "B" Herramientas Detalle de asistencias A…" at bounding box center [562, 216] width 913 height 964
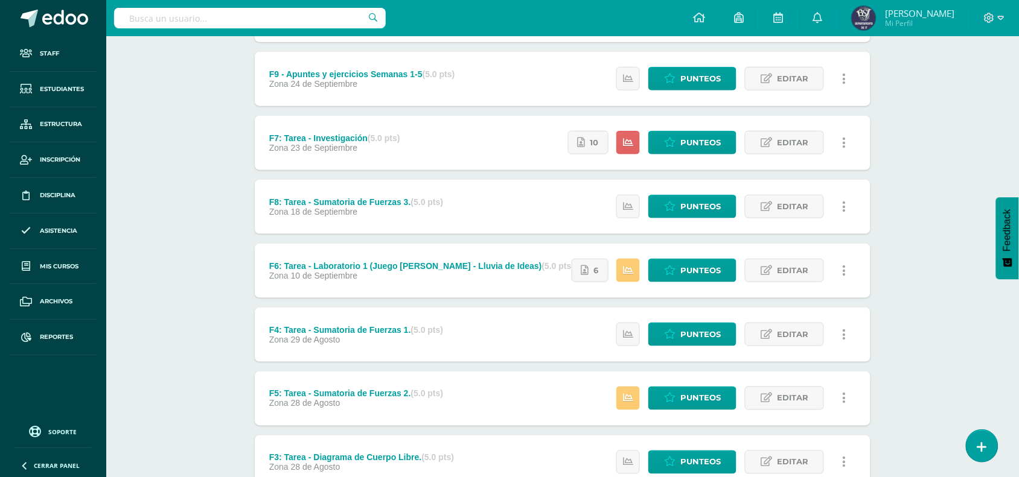
click at [844, 328] on icon at bounding box center [845, 334] width 4 height 13
click at [846, 365] on link "Historial de actividad" at bounding box center [822, 374] width 124 height 19
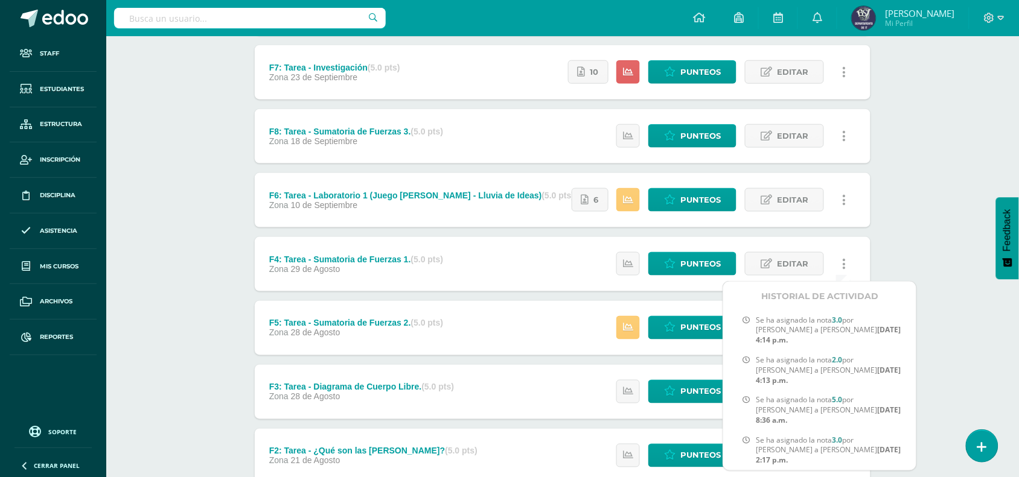
scroll to position [0, 0]
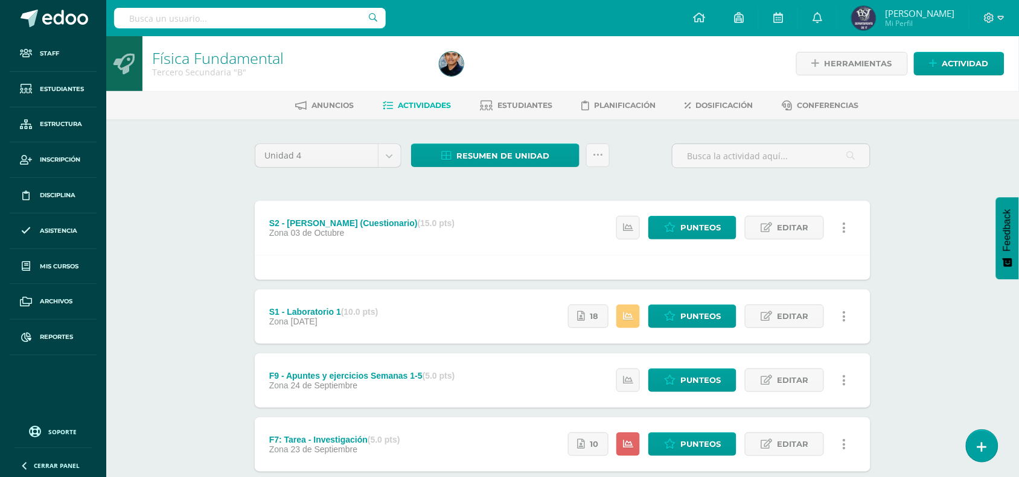
click at [237, 25] on input "text" at bounding box center [250, 18] width 272 height 21
type input "tercero secundaria b"
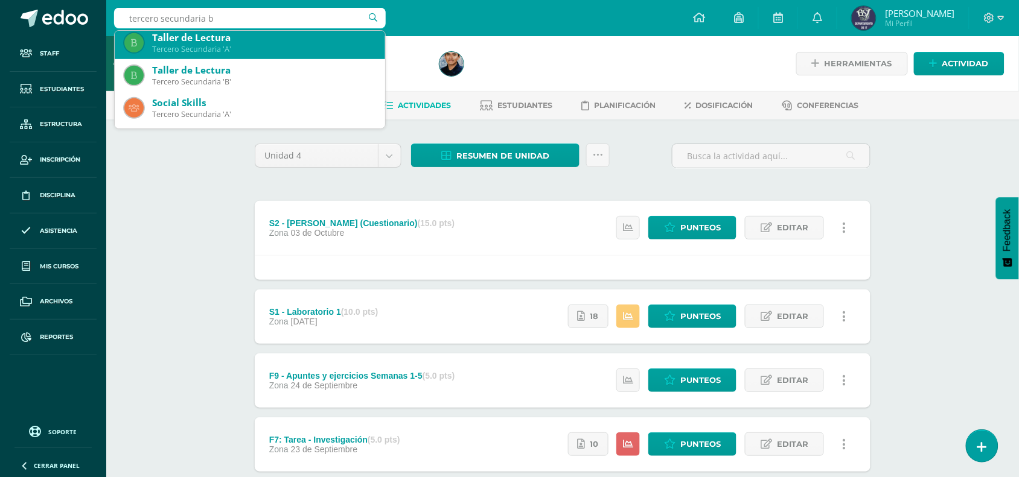
scroll to position [226, 0]
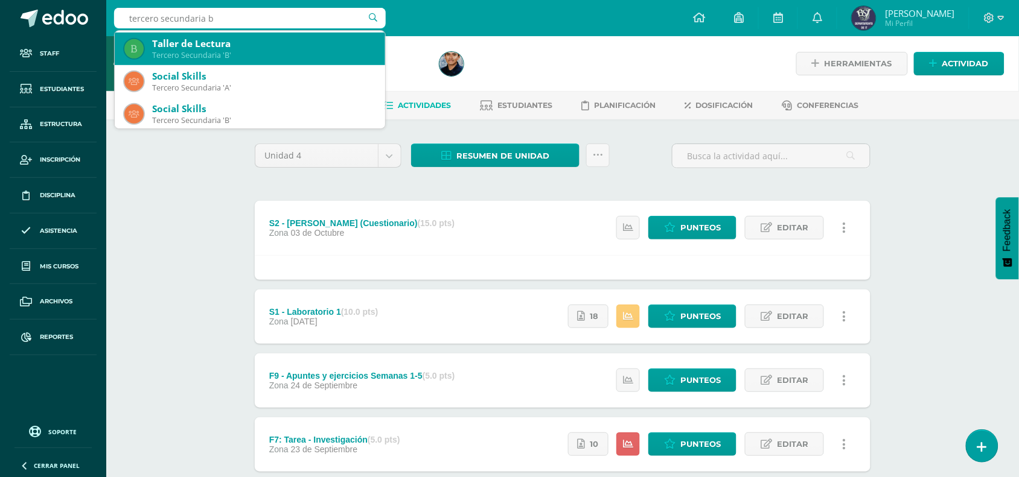
click at [266, 51] on div "Tercero Secundaria 'B'" at bounding box center [263, 55] width 223 height 10
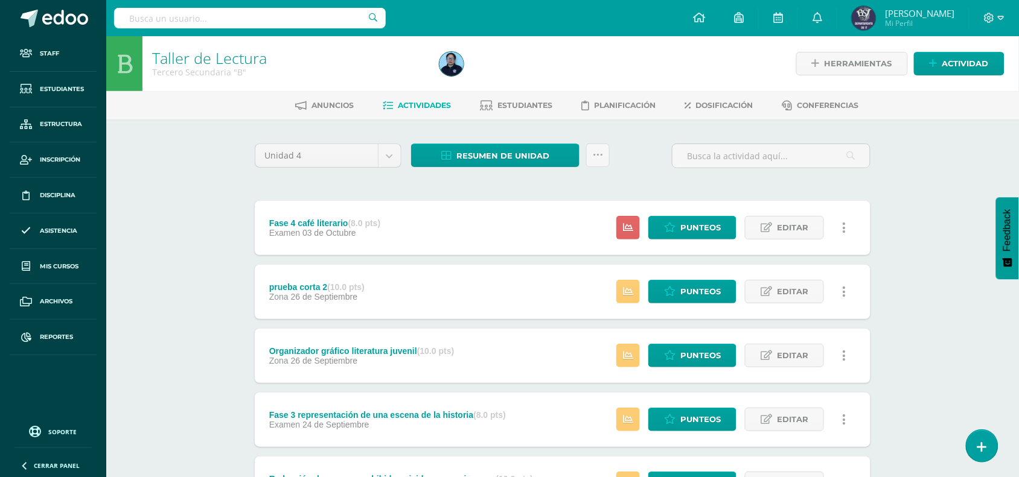
click at [845, 222] on icon at bounding box center [845, 228] width 4 height 13
click at [832, 282] on link "Historial de actividad" at bounding box center [822, 285] width 124 height 19
click at [898, 206] on div "Taller de Lectura Tercero Secundaria "B" Herramientas Detalle de asistencias Ac…" at bounding box center [562, 471] width 913 height 871
click at [841, 288] on link at bounding box center [844, 292] width 24 height 24
click at [852, 331] on link "Historial de actividad" at bounding box center [822, 330] width 124 height 19
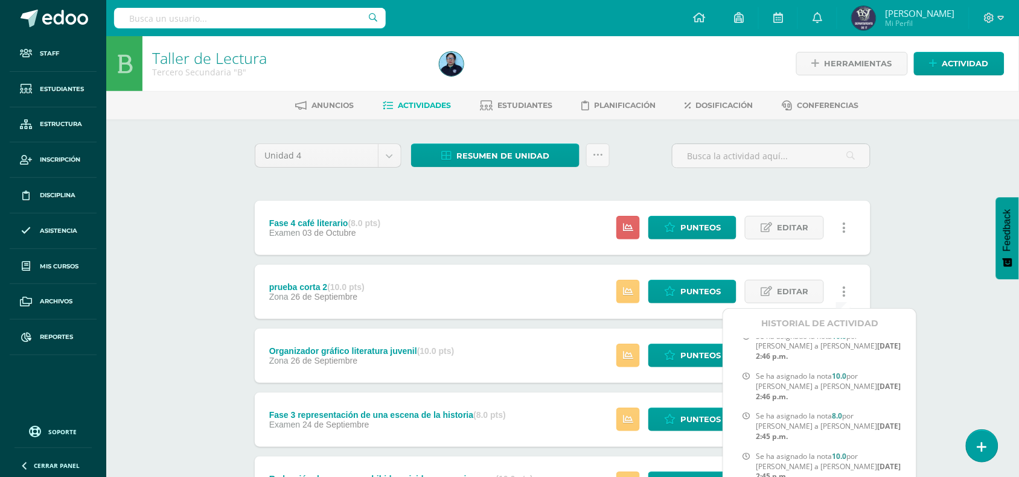
scroll to position [267, 0]
click at [910, 252] on div "Taller de Lectura Tercero Secundaria "B" Herramientas Detalle de asistencias Ac…" at bounding box center [562, 471] width 913 height 871
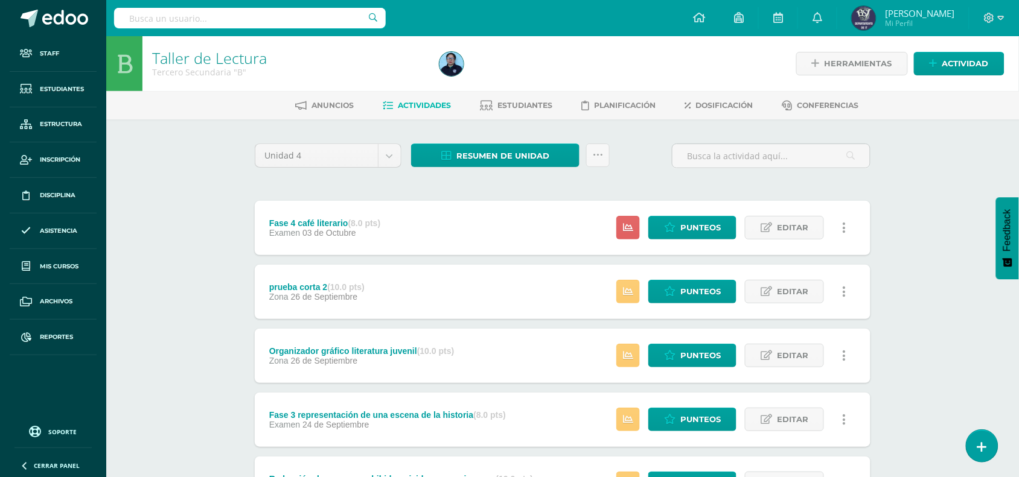
click at [844, 351] on icon at bounding box center [845, 356] width 4 height 13
click at [836, 392] on link "Historial de actividad" at bounding box center [822, 394] width 124 height 19
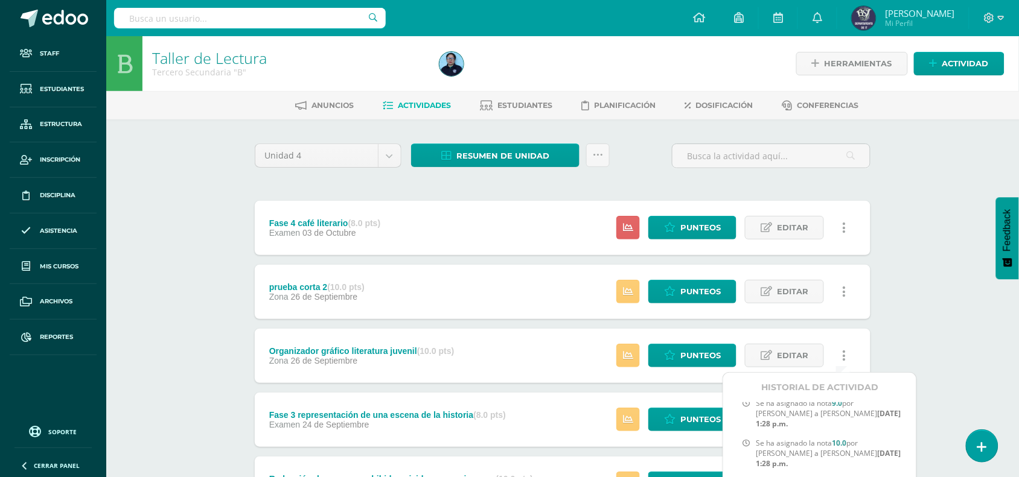
scroll to position [151, 0]
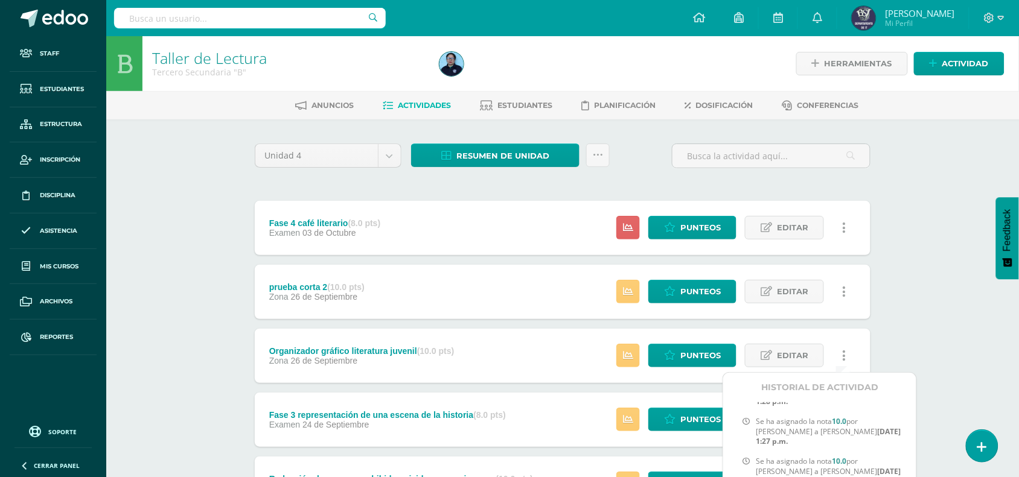
click at [904, 318] on div "Taller de Lectura Tercero Secundaria "B" Herramientas Detalle de asistencias Ac…" at bounding box center [562, 471] width 913 height 871
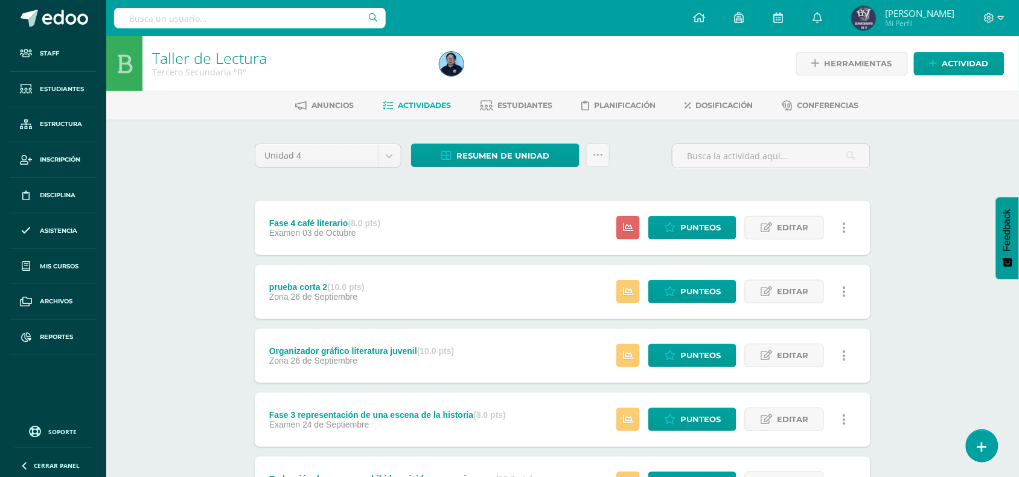
click at [843, 354] on icon at bounding box center [845, 356] width 4 height 13
click at [844, 394] on link "Historial de actividad" at bounding box center [822, 394] width 124 height 19
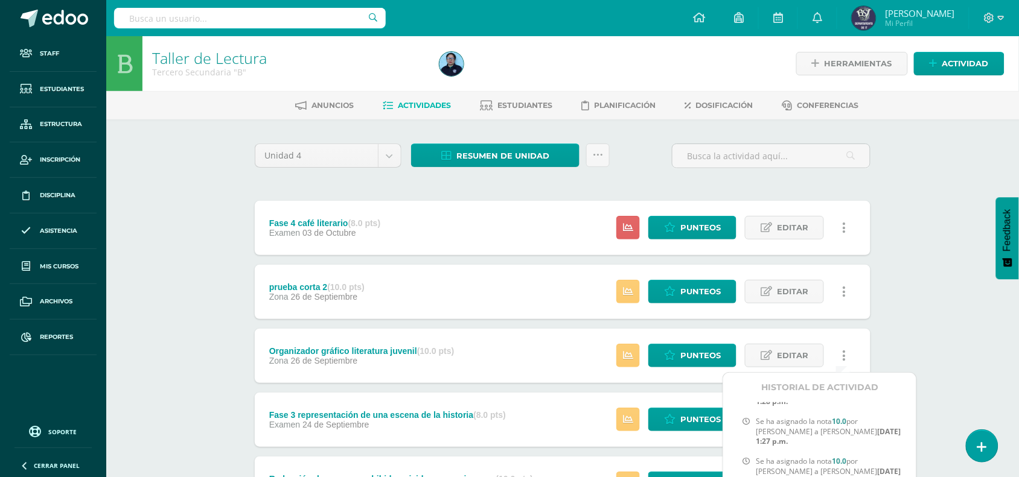
click at [912, 331] on div "Taller de Lectura Tercero Secundaria "B" Herramientas Detalle de asistencias Ac…" at bounding box center [562, 471] width 913 height 871
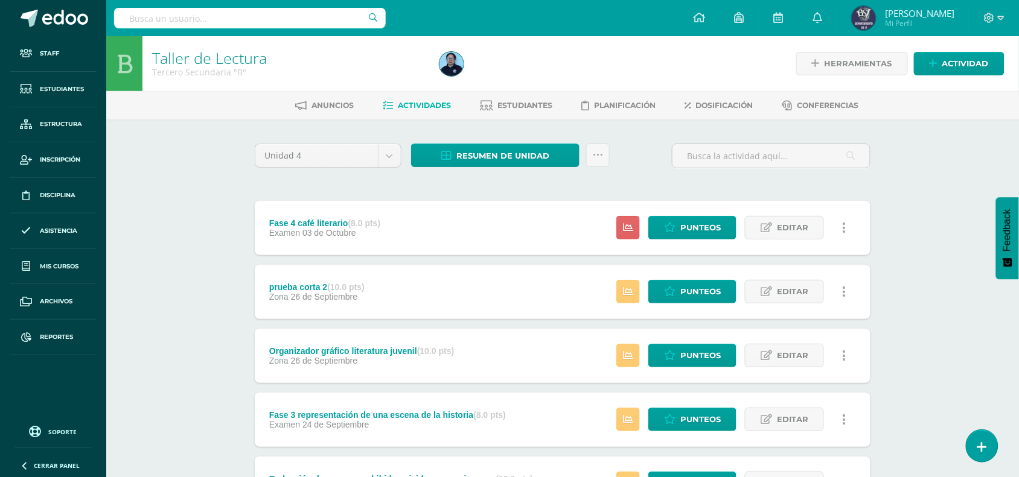
click at [846, 420] on link at bounding box center [844, 420] width 24 height 24
click at [849, 456] on link "Historial de actividad" at bounding box center [822, 458] width 124 height 19
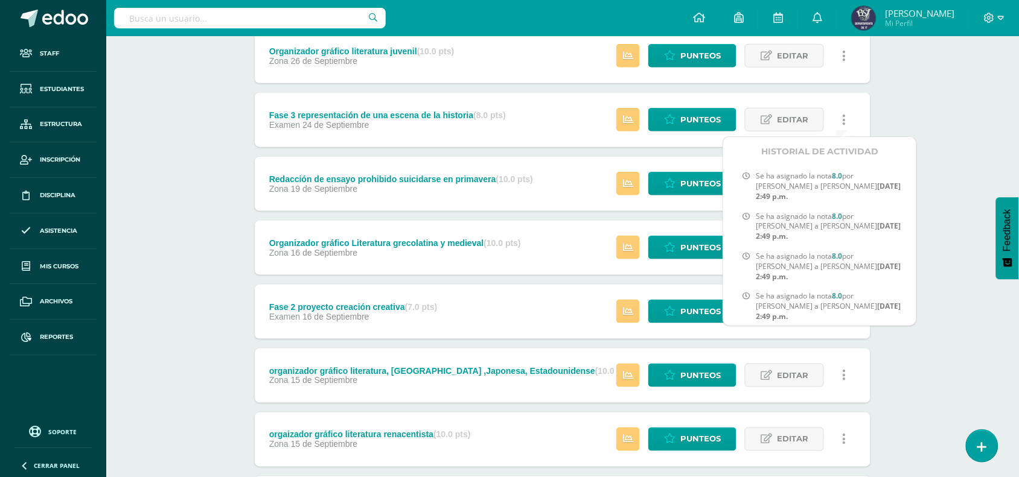
scroll to position [302, 0]
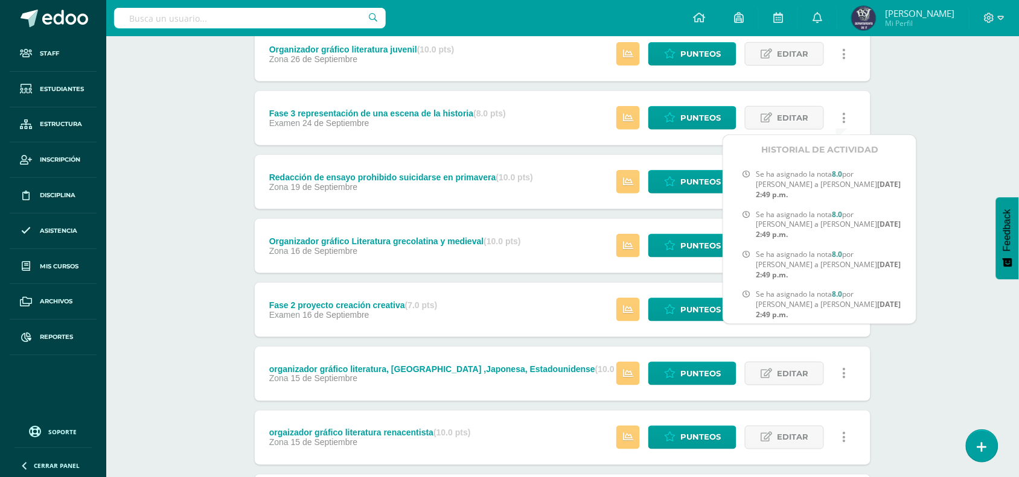
click at [936, 233] on div "Taller de Lectura Tercero Secundaria "B" Herramientas Detalle de asistencias Ac…" at bounding box center [562, 169] width 913 height 871
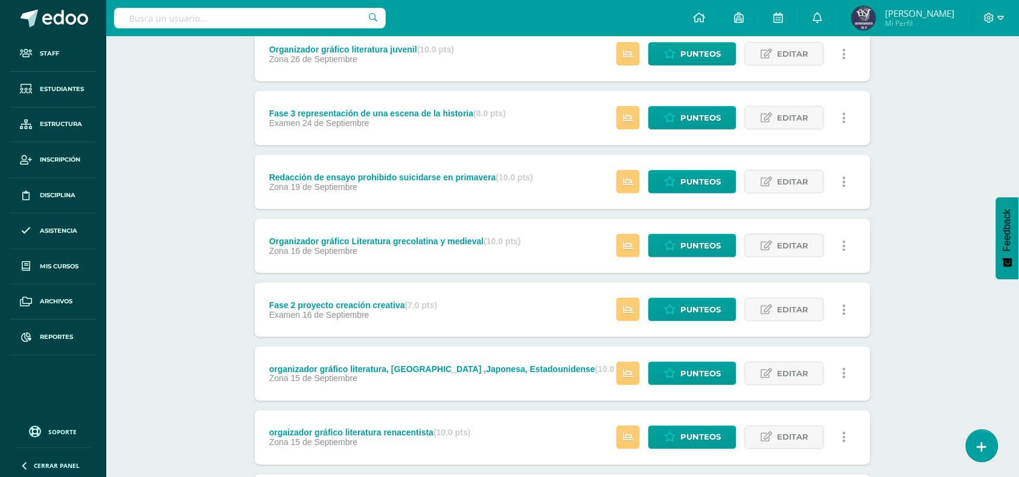
click at [839, 173] on link at bounding box center [844, 182] width 24 height 24
click at [853, 222] on link "Historial de actividad" at bounding box center [822, 220] width 124 height 19
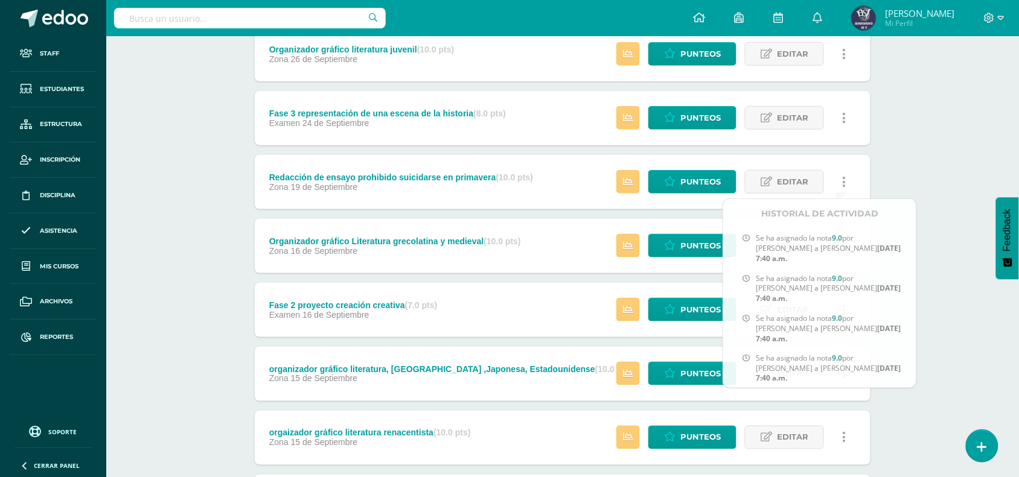
click at [928, 178] on div "Taller de Lectura Tercero Secundaria "B" Herramientas Detalle de asistencias Ac…" at bounding box center [562, 203] width 913 height 939
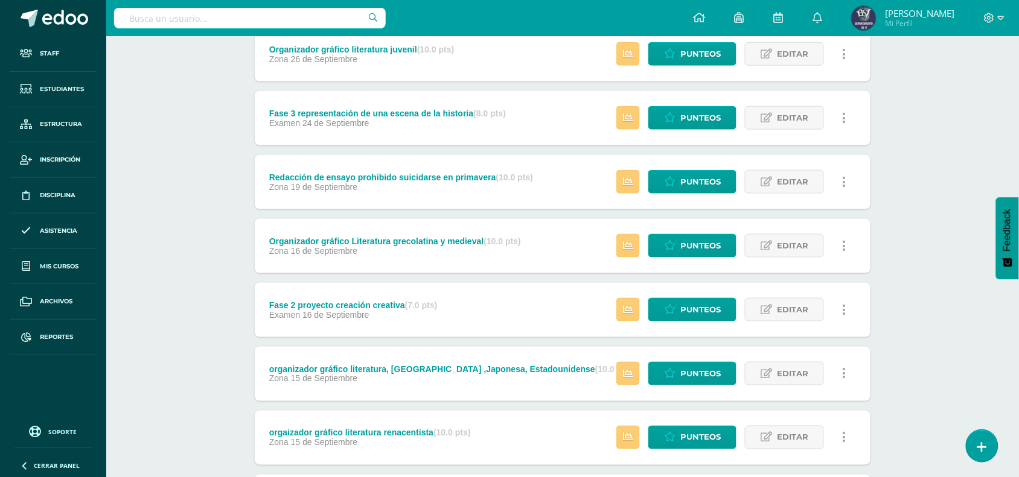
click at [844, 246] on icon at bounding box center [845, 246] width 4 height 13
click at [856, 281] on link "Historial de actividad" at bounding box center [822, 284] width 124 height 19
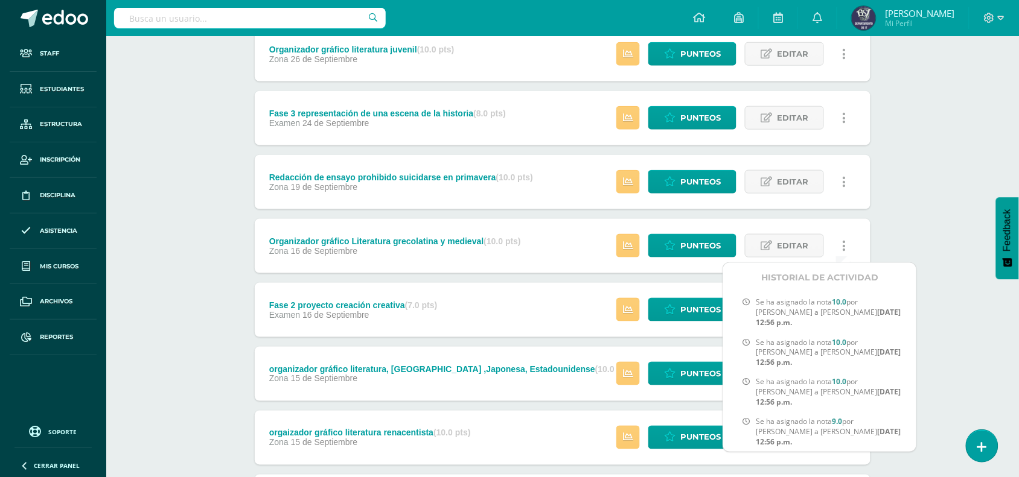
click at [919, 216] on div "Taller de Lectura Tercero Secundaria "B" Herramientas Detalle de asistencias Ac…" at bounding box center [562, 203] width 913 height 939
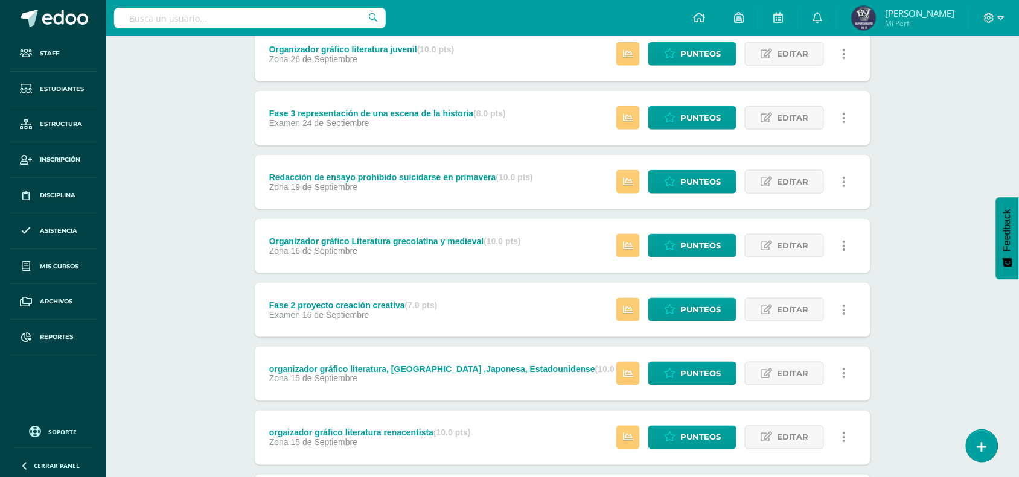
click at [841, 306] on link at bounding box center [844, 310] width 24 height 24
click at [857, 342] on link "Historial de actividad" at bounding box center [822, 348] width 124 height 19
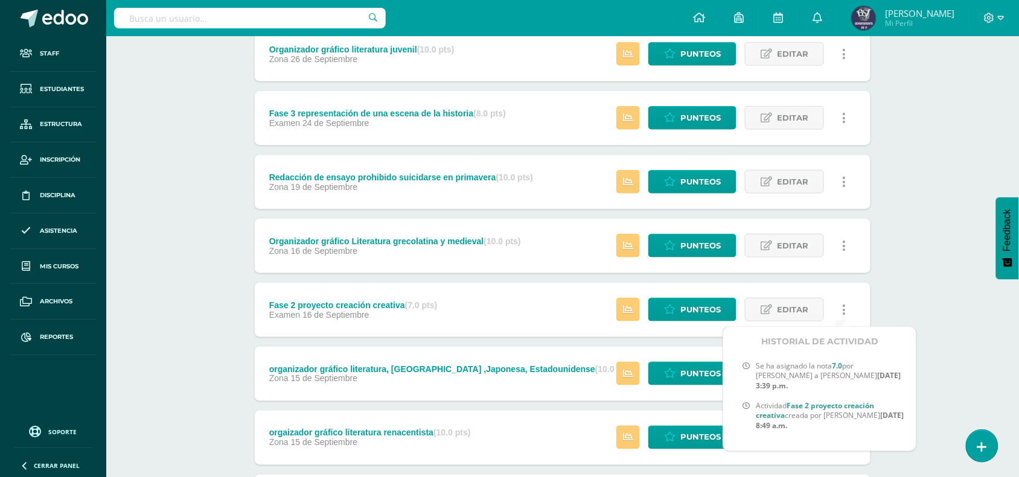
click at [918, 300] on div "Taller de Lectura Tercero Secundaria "B" Herramientas Detalle de asistencias Ac…" at bounding box center [562, 203] width 913 height 939
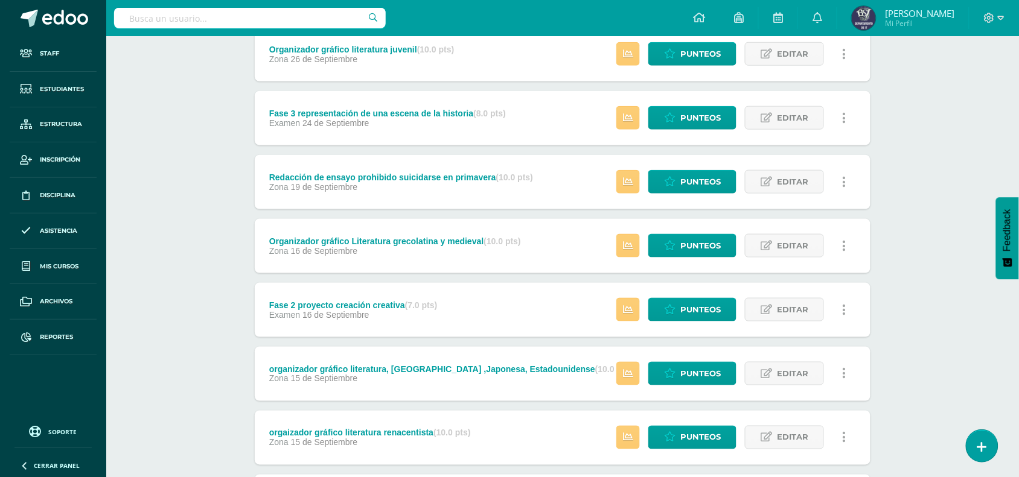
click at [843, 308] on icon at bounding box center [845, 310] width 4 height 13
drag, startPoint x: 862, startPoint y: 347, endPoint x: 867, endPoint y: 342, distance: 7.3
click at [861, 347] on link "Historial de actividad" at bounding box center [822, 348] width 124 height 19
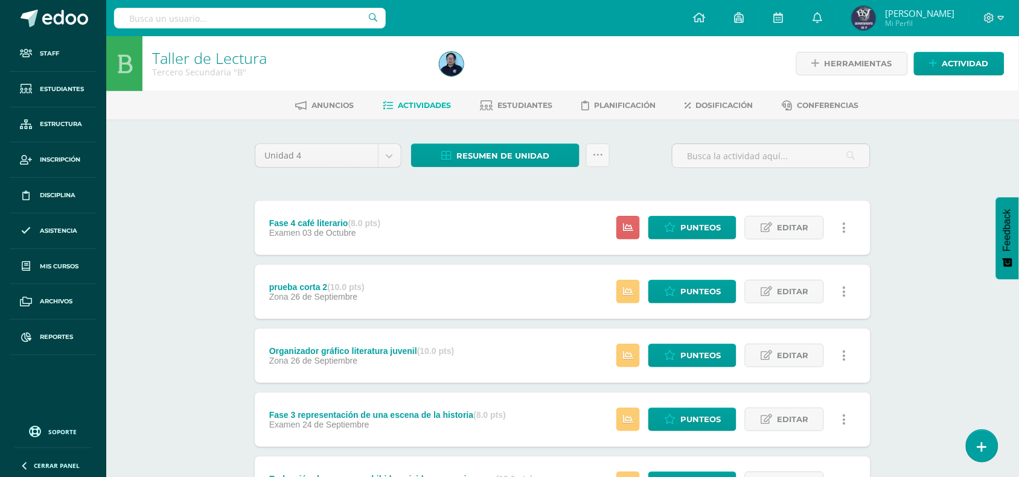
scroll to position [75, 0]
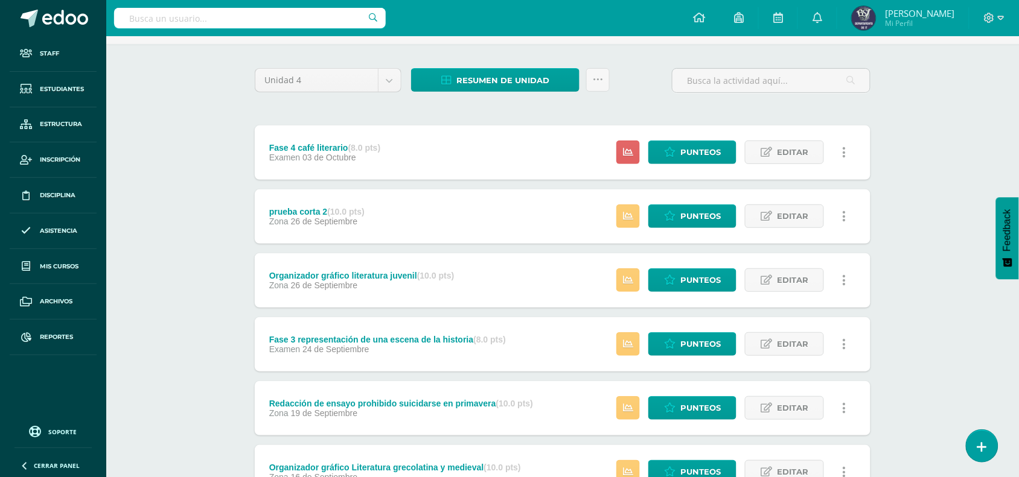
click at [653, 98] on div "Unidad 4 Unidad 1 Unidad 2 Unidad 3 Unidad 4 Resumen de unidad Descargar como H…" at bounding box center [562, 85] width 625 height 34
